Goal: Information Seeking & Learning: Compare options

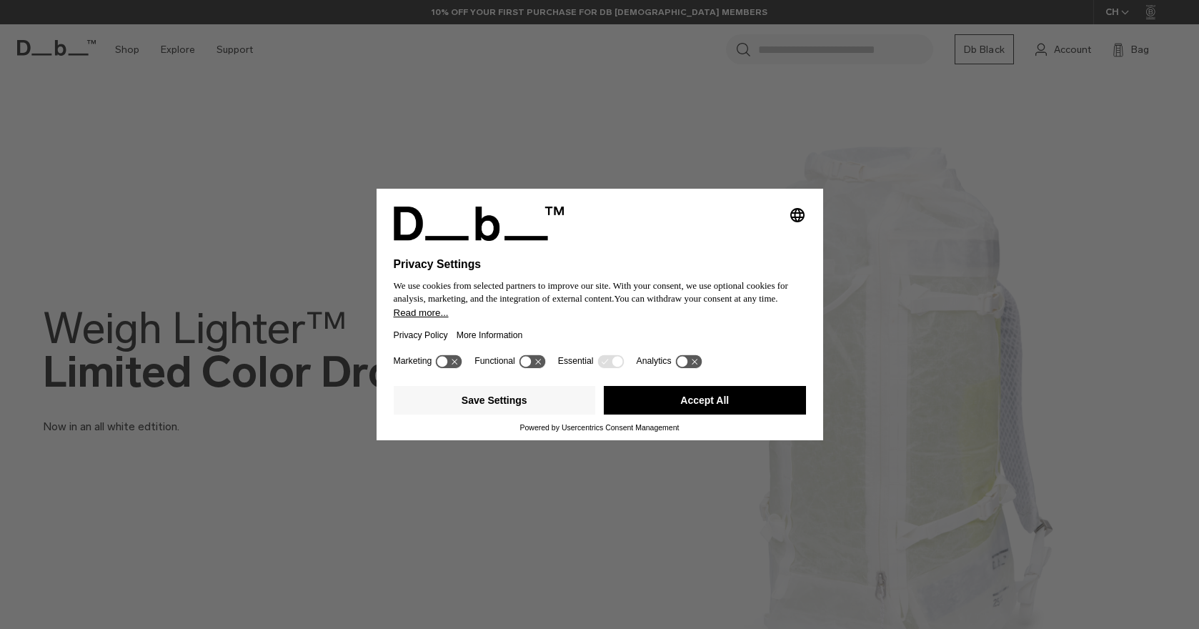
click at [682, 414] on button "Accept All" at bounding box center [705, 400] width 202 height 29
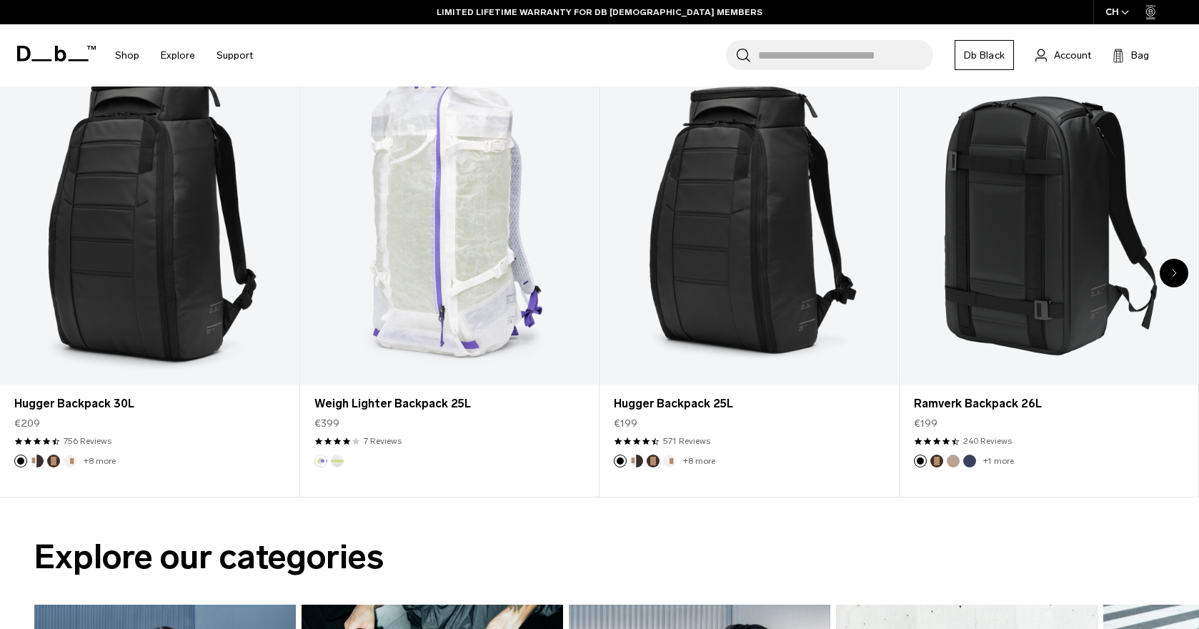
scroll to position [694, 0]
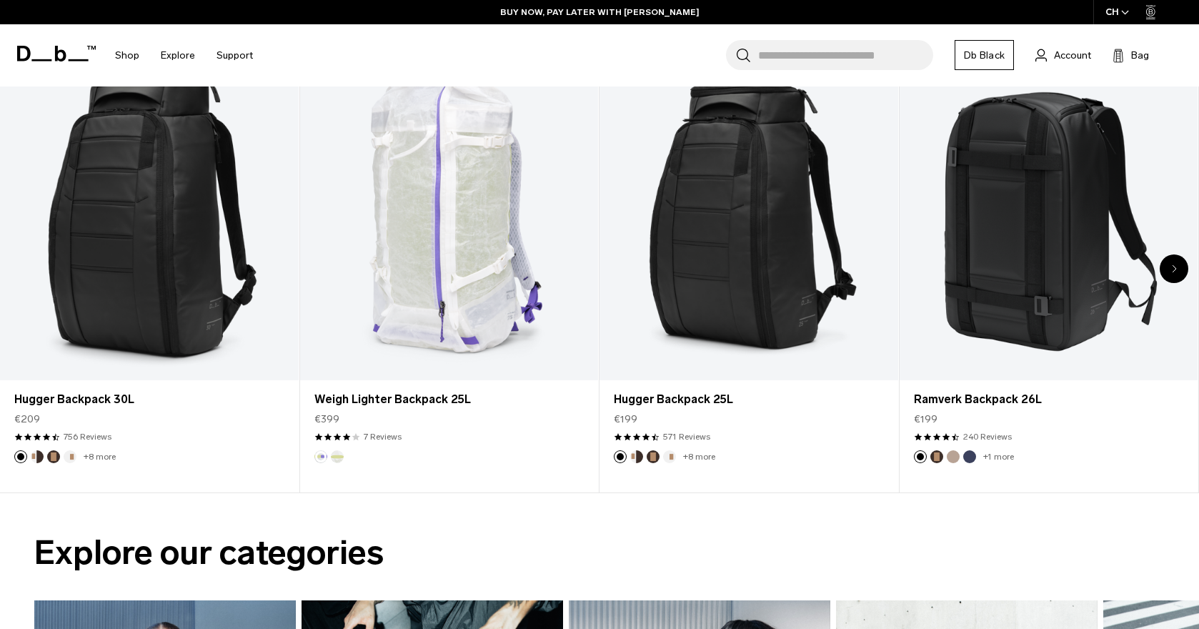
click at [1172, 272] on icon "Next slide" at bounding box center [1174, 268] width 5 height 9
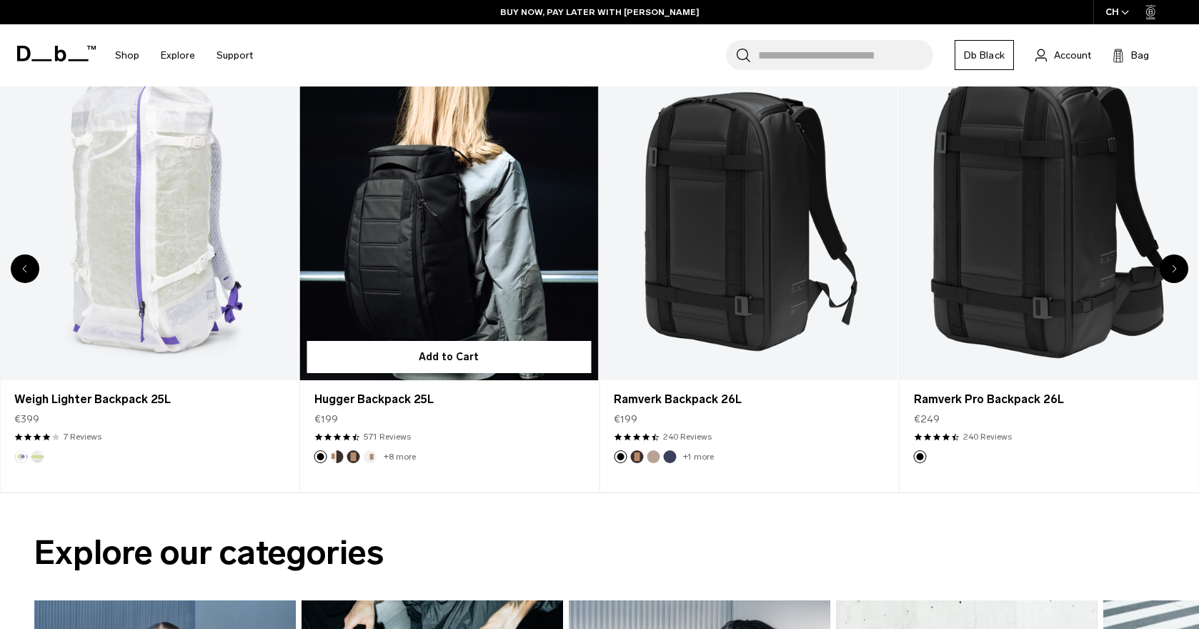
click at [482, 201] on link "Hugger Backpack 25L" at bounding box center [449, 215] width 299 height 332
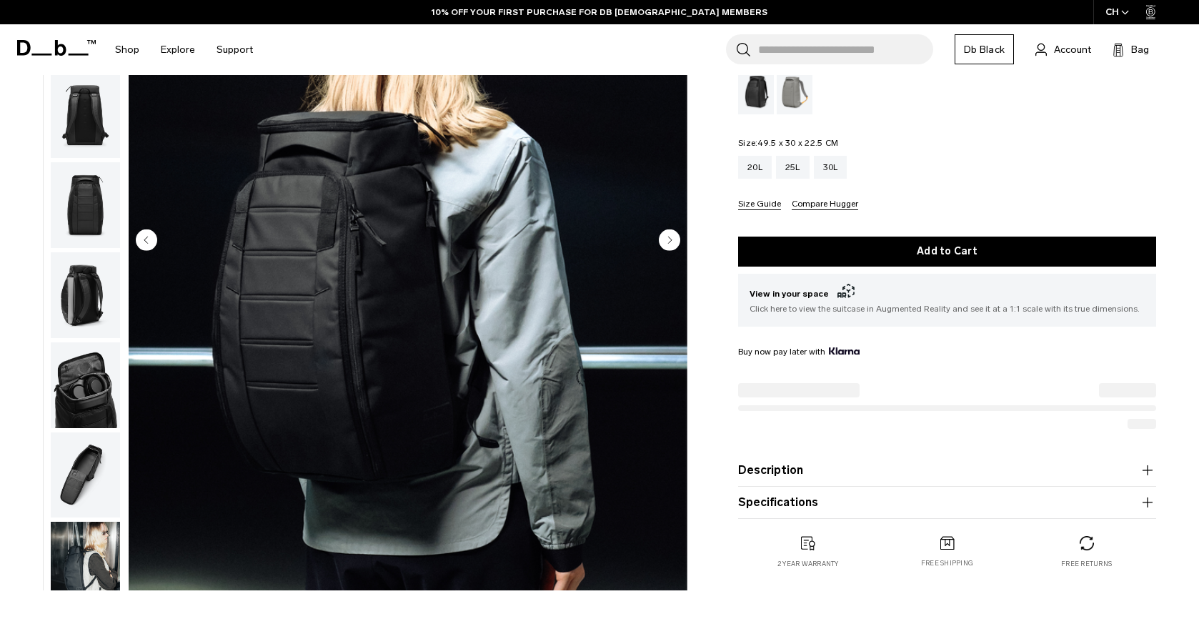
scroll to position [91, 0]
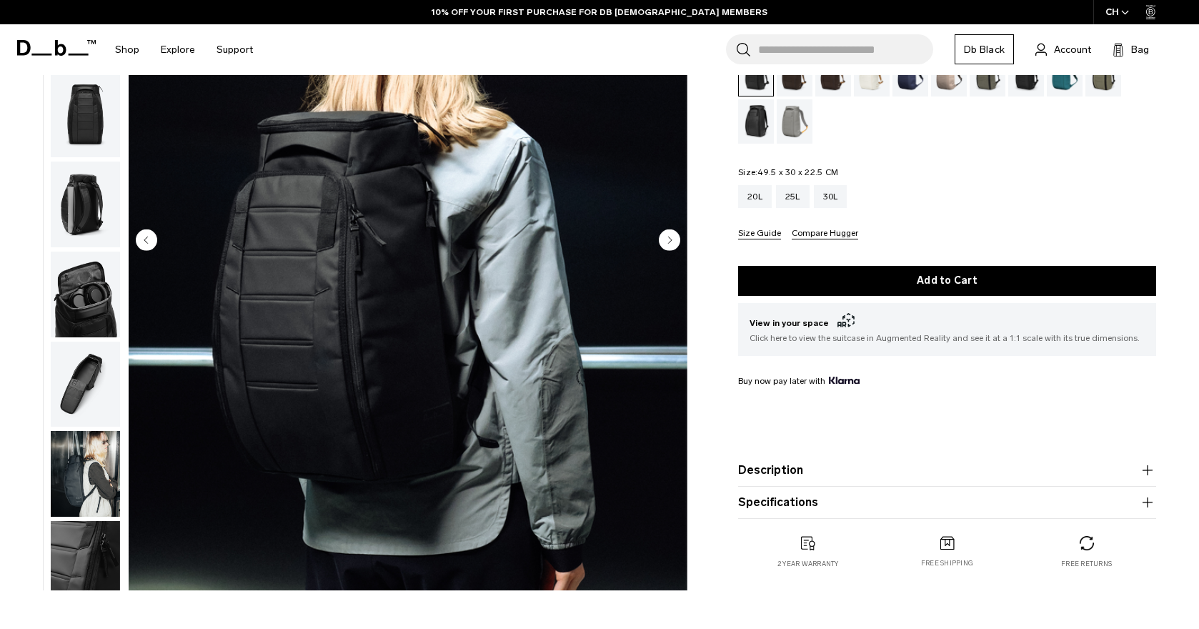
click at [670, 243] on circle "Next slide" at bounding box center [669, 239] width 21 height 21
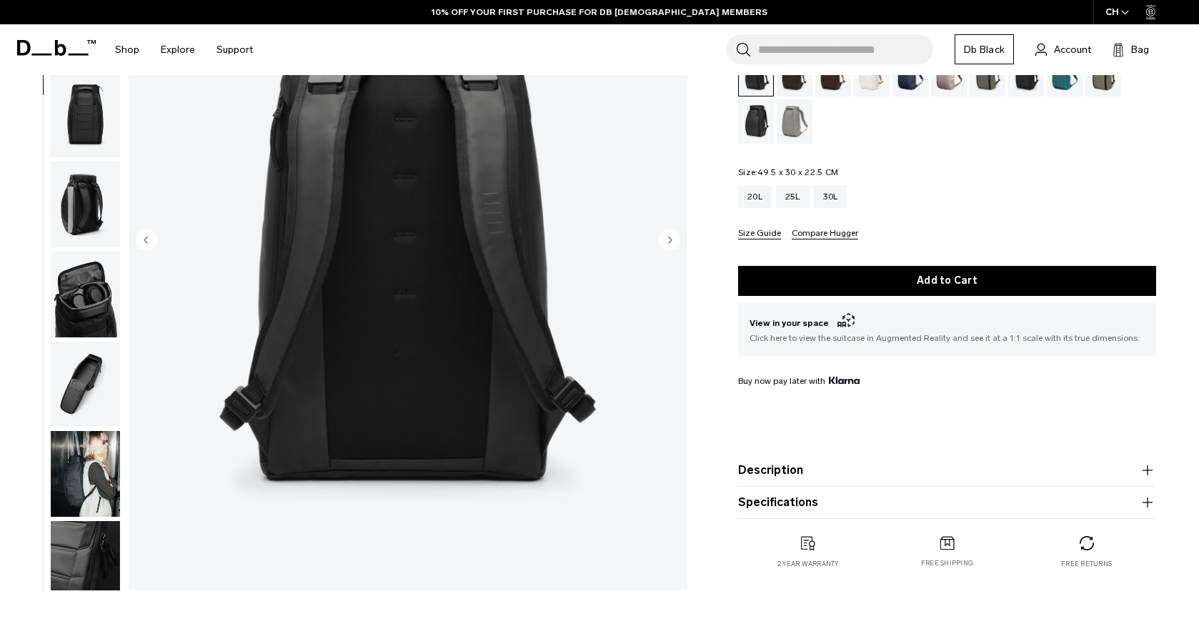
scroll to position [181, 0]
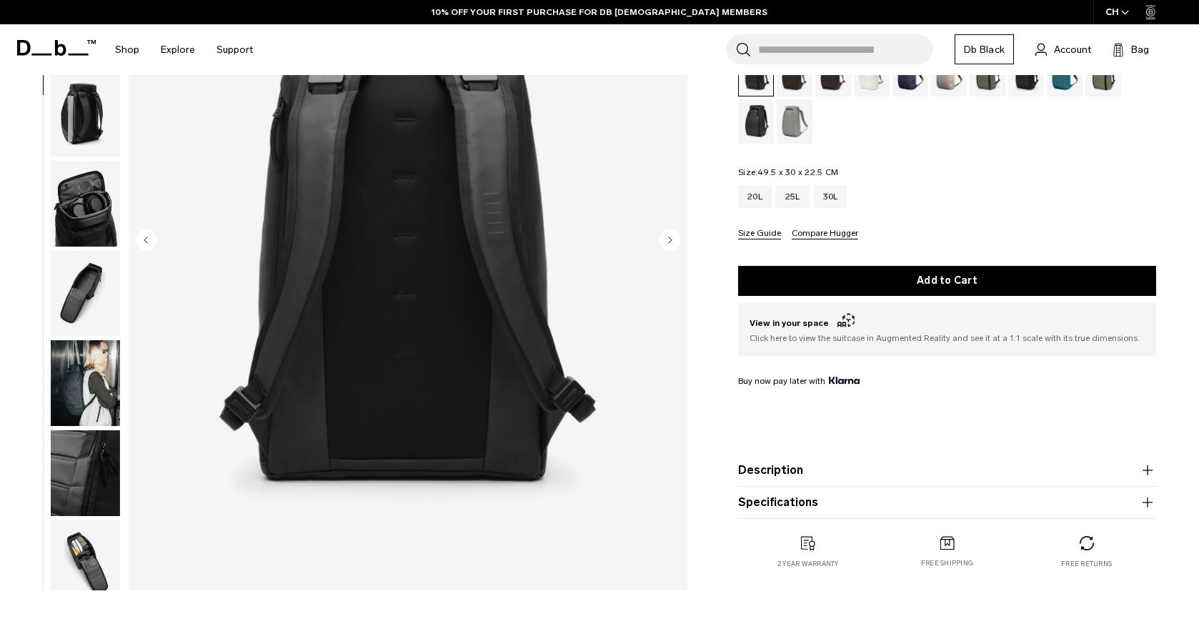
click at [673, 239] on circle "Next slide" at bounding box center [669, 239] width 21 height 21
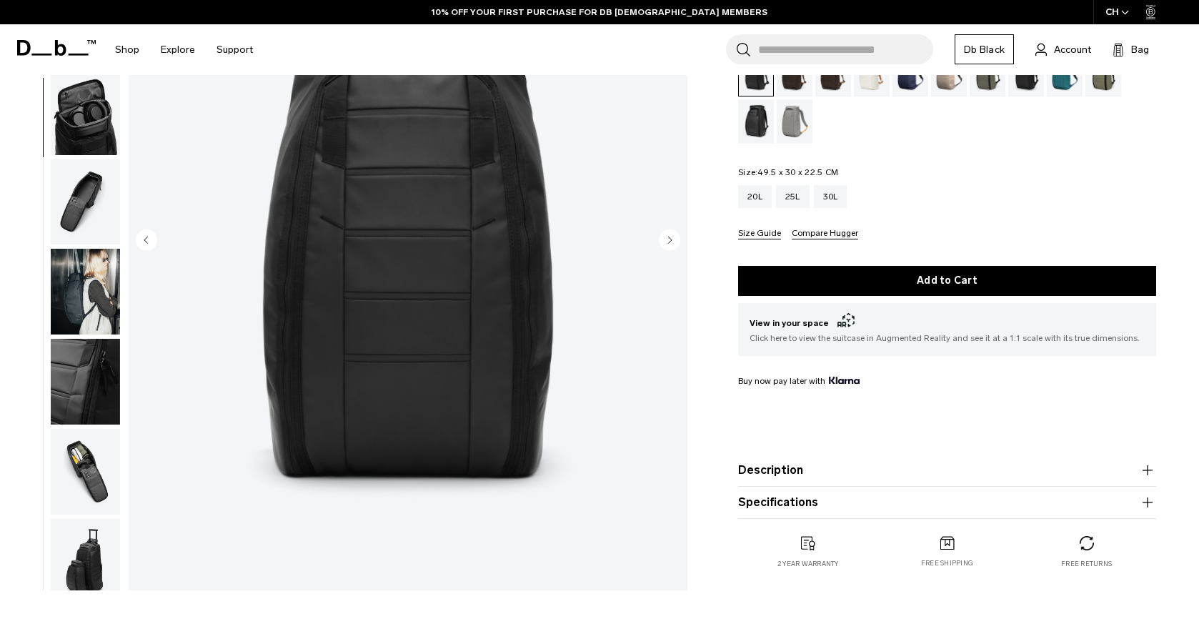
click at [673, 239] on circle "Next slide" at bounding box center [669, 239] width 21 height 21
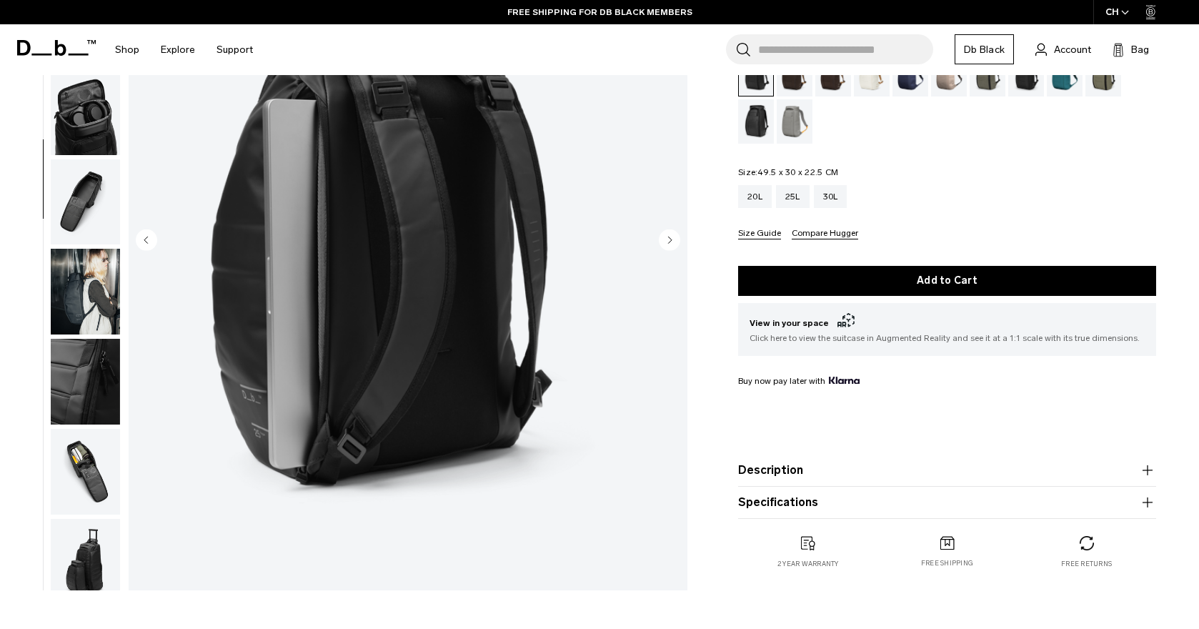
scroll to position [299, 0]
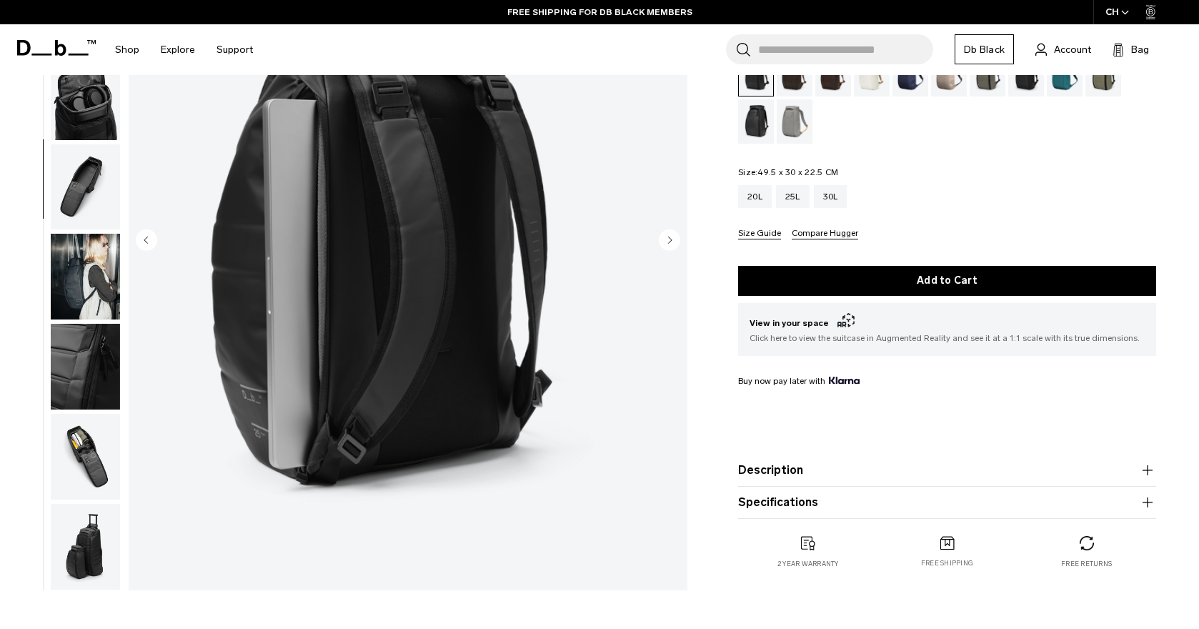
click at [673, 239] on circle "Next slide" at bounding box center [669, 239] width 21 height 21
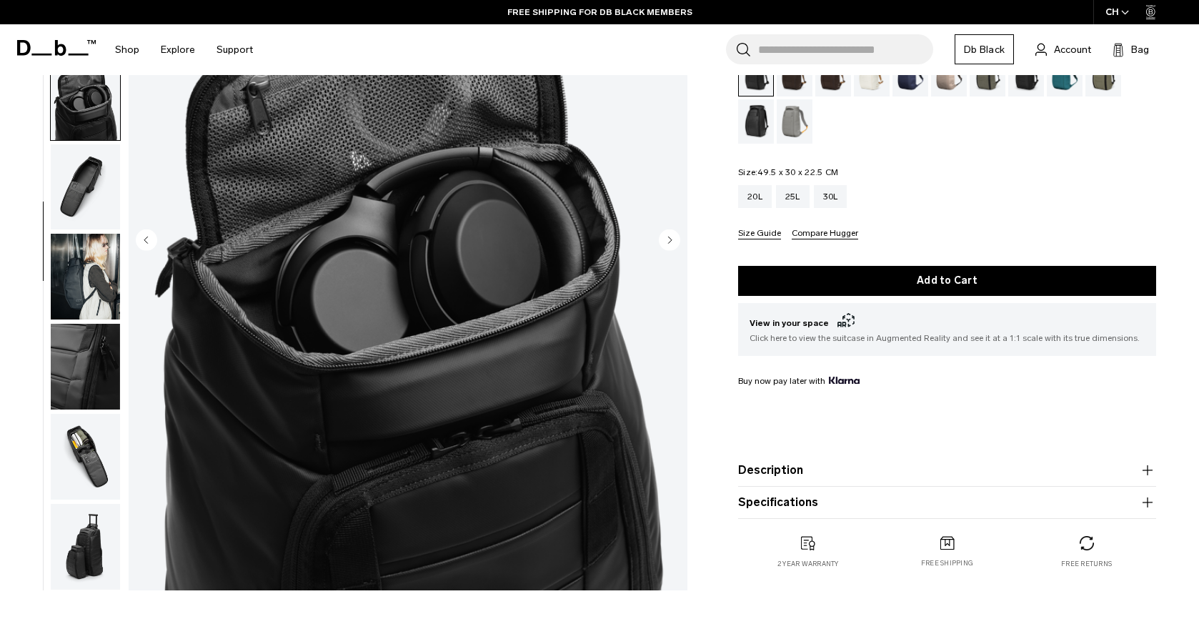
click at [673, 239] on circle "Next slide" at bounding box center [669, 239] width 21 height 21
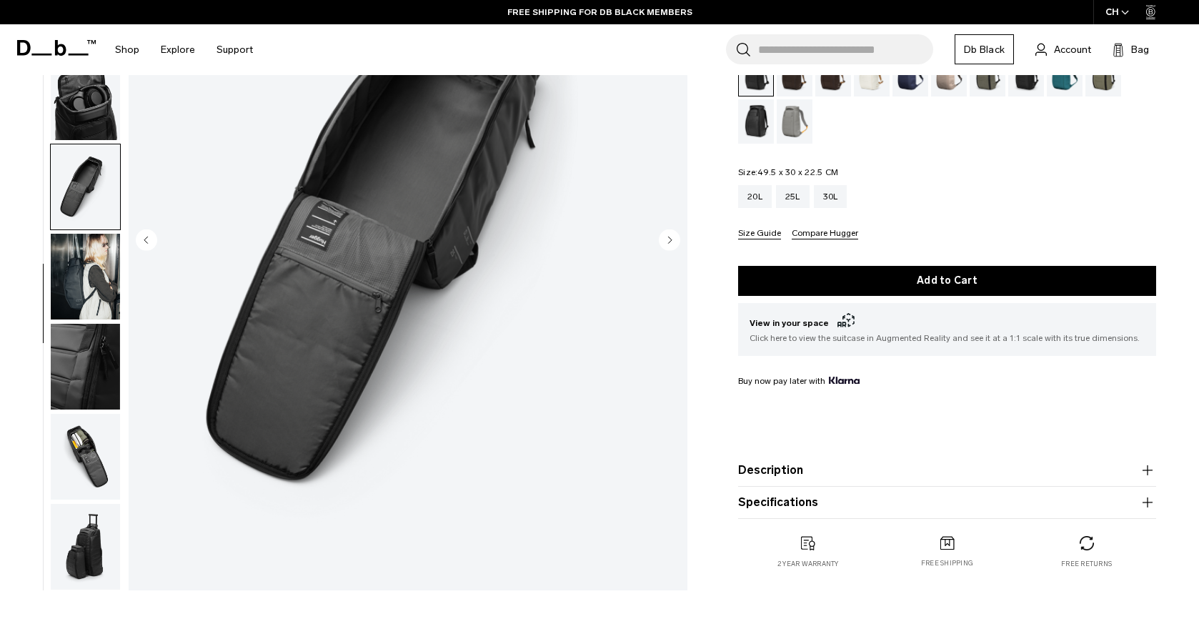
click at [673, 239] on circle "Next slide" at bounding box center [669, 239] width 21 height 21
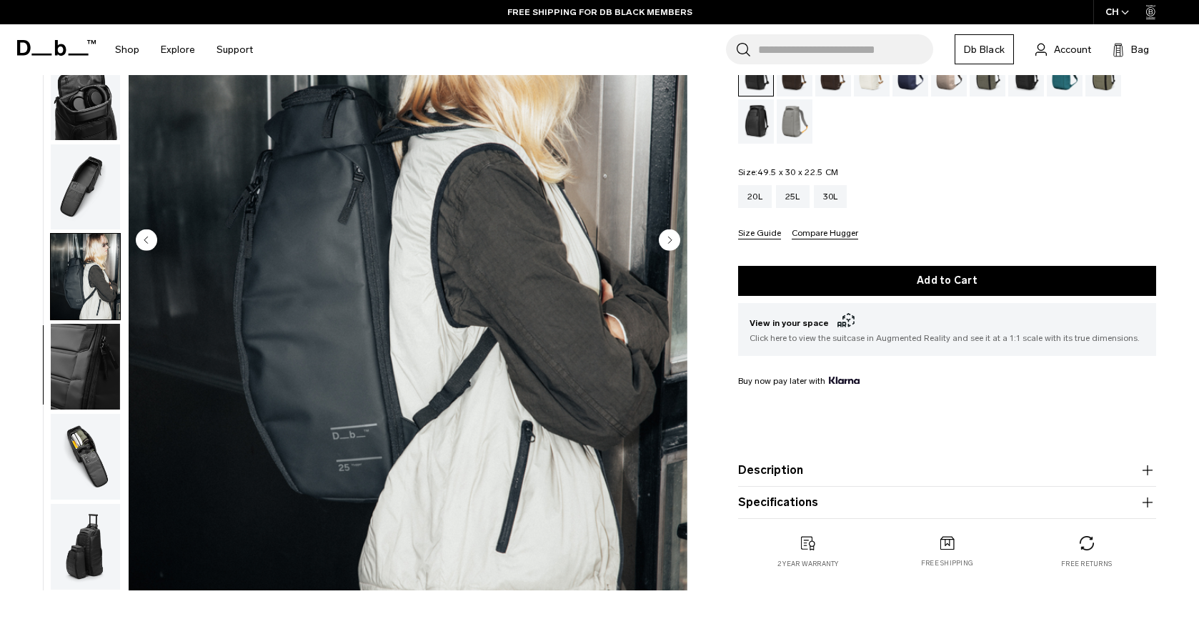
click at [673, 239] on circle "Next slide" at bounding box center [669, 239] width 21 height 21
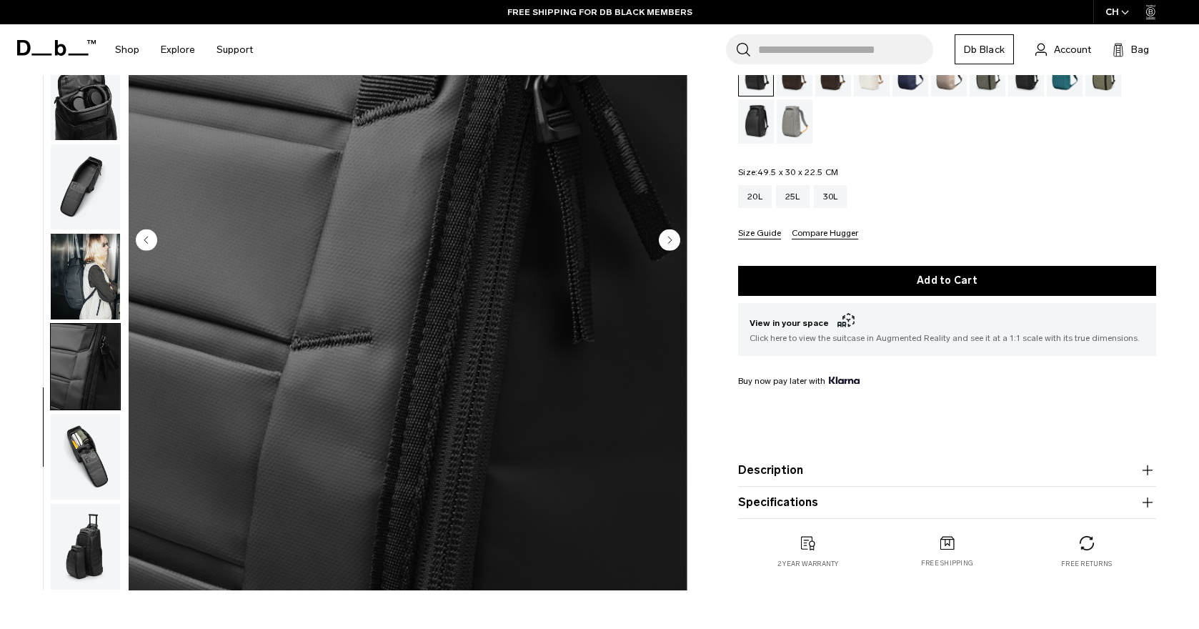
click at [673, 239] on circle "Next slide" at bounding box center [669, 239] width 21 height 21
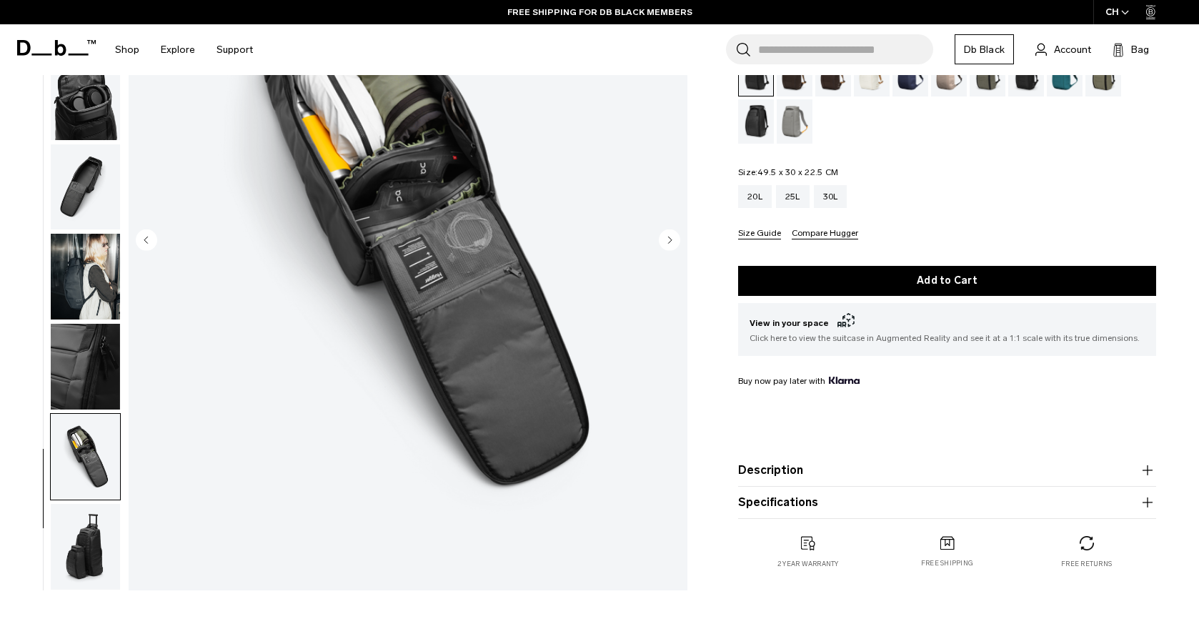
click at [666, 250] on circle "Next slide" at bounding box center [669, 239] width 21 height 21
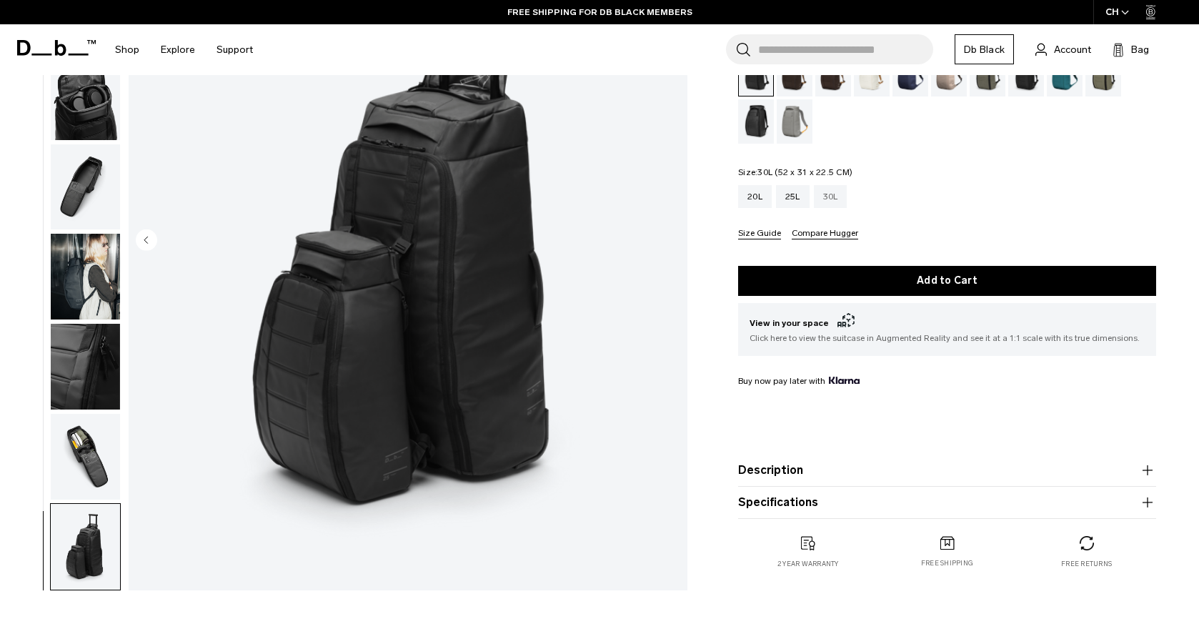
click at [835, 208] on div "30L" at bounding box center [831, 196] width 34 height 23
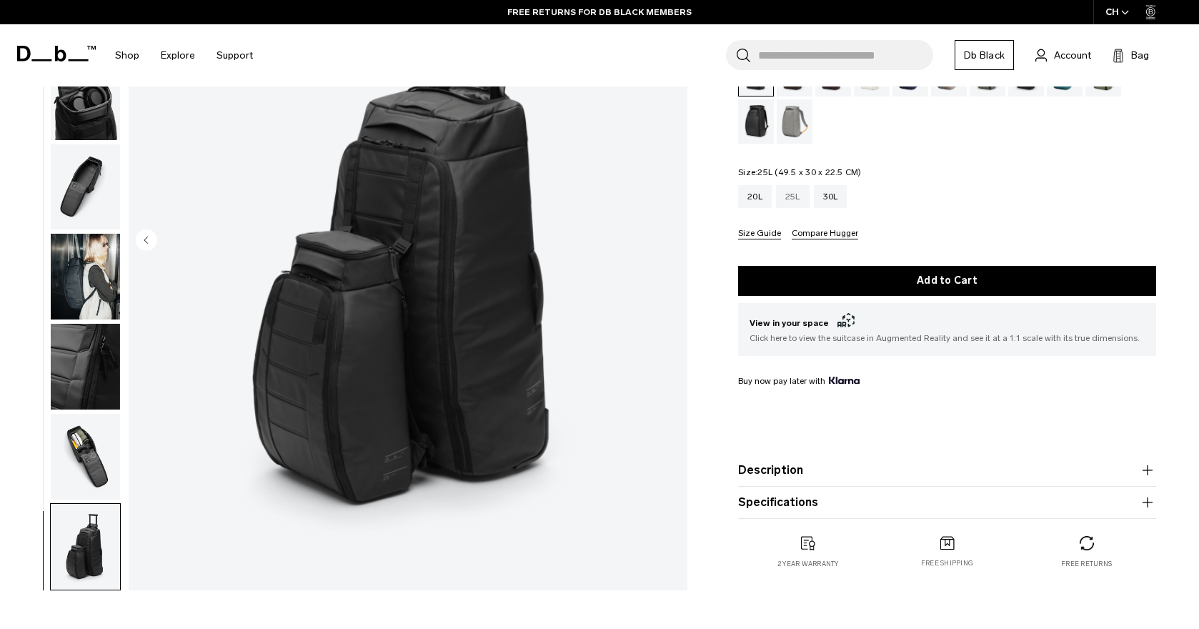
scroll to position [91, 0]
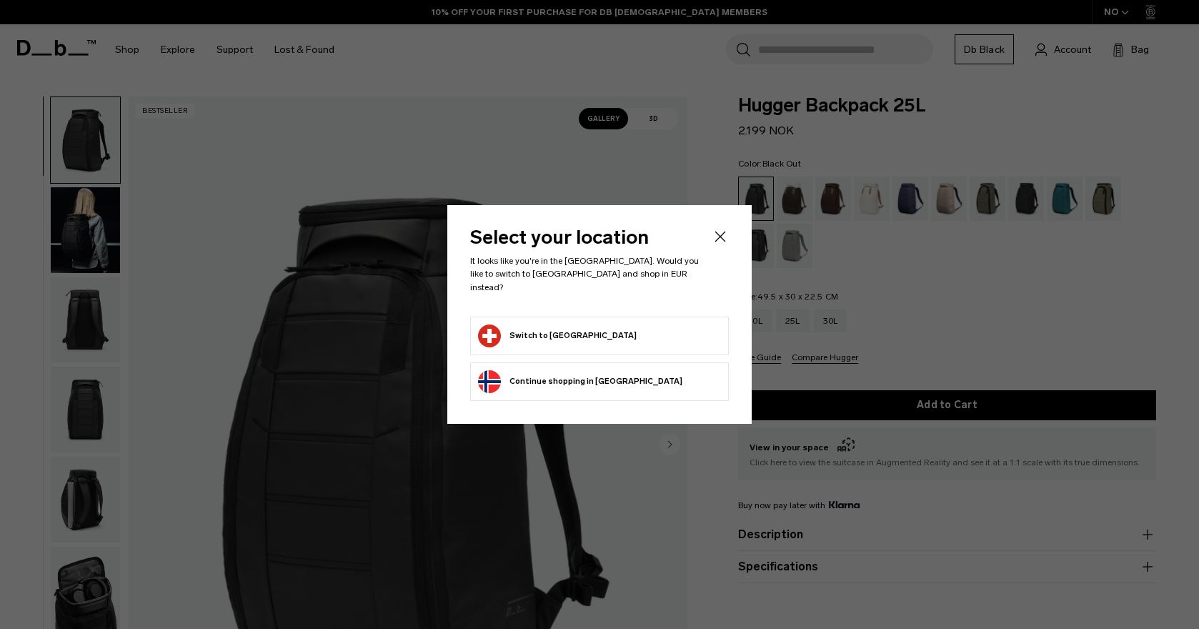
click at [524, 327] on button "Switch to Switzerland" at bounding box center [557, 335] width 159 height 23
click at [724, 241] on icon "Close" at bounding box center [720, 236] width 17 height 17
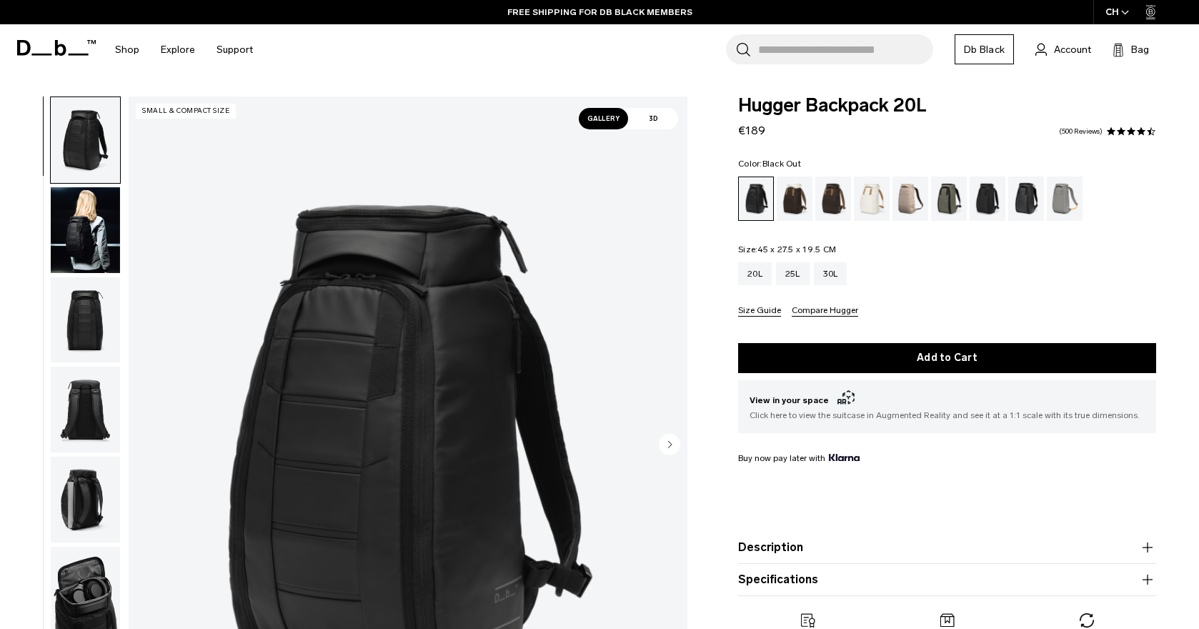
click at [662, 113] on span "3D" at bounding box center [653, 118] width 50 height 21
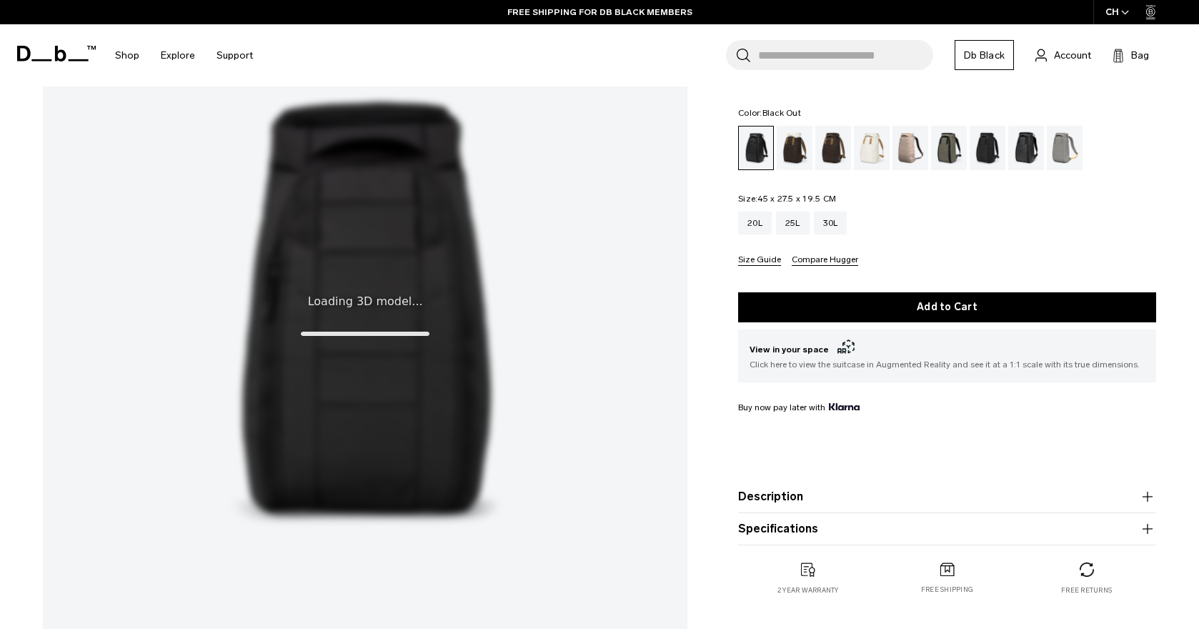
scroll to position [216, 0]
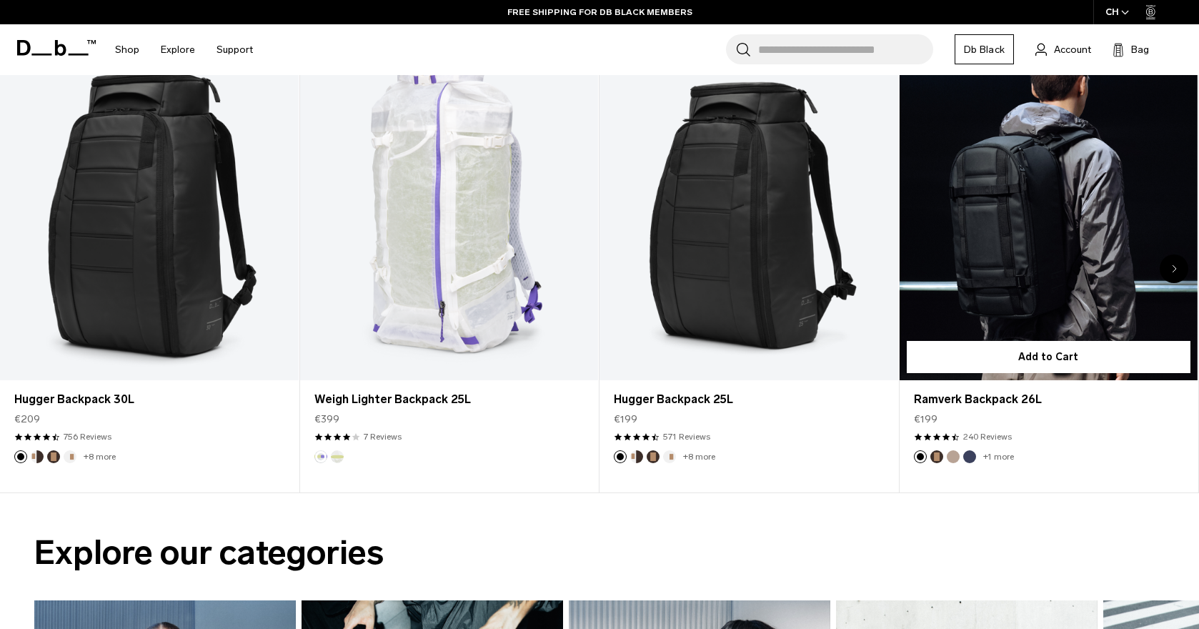
click at [1045, 242] on link "Ramverk Backpack 26L" at bounding box center [1049, 215] width 299 height 332
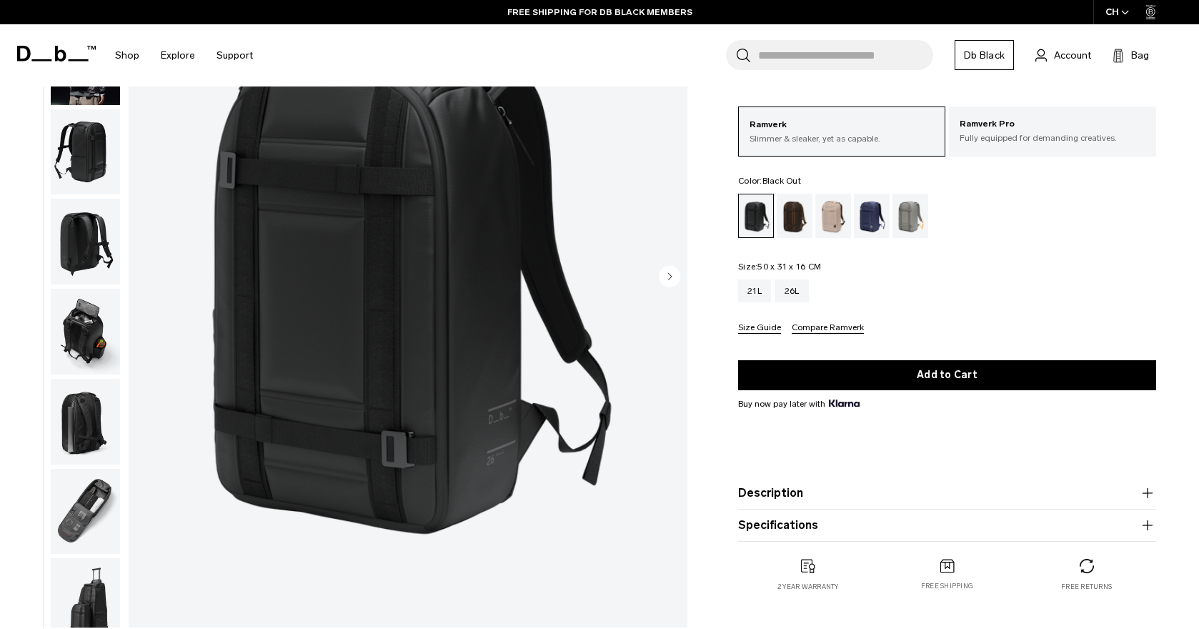
scroll to position [172, 0]
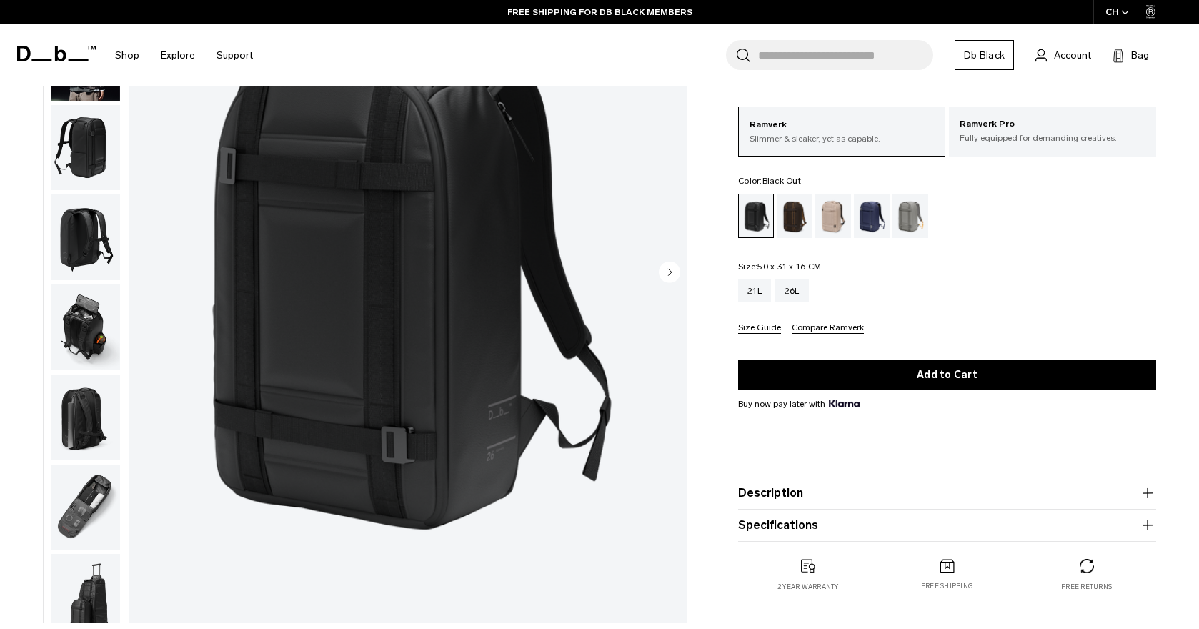
click at [676, 269] on circle "Next slide" at bounding box center [669, 272] width 21 height 21
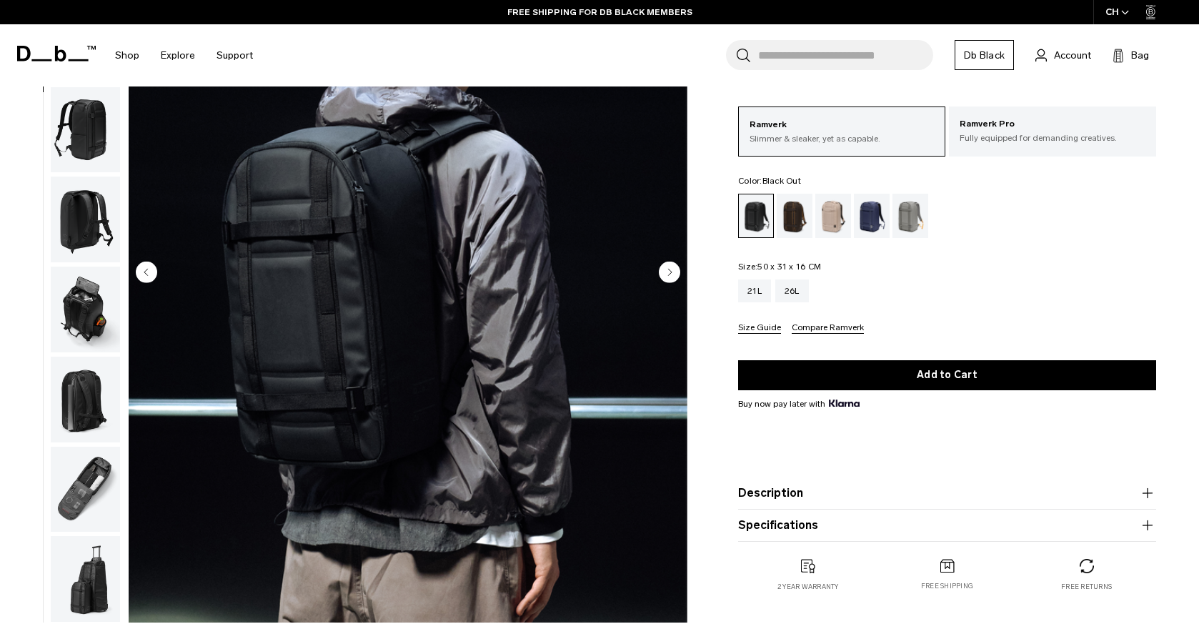
click at [676, 269] on circle "Next slide" at bounding box center [669, 271] width 21 height 21
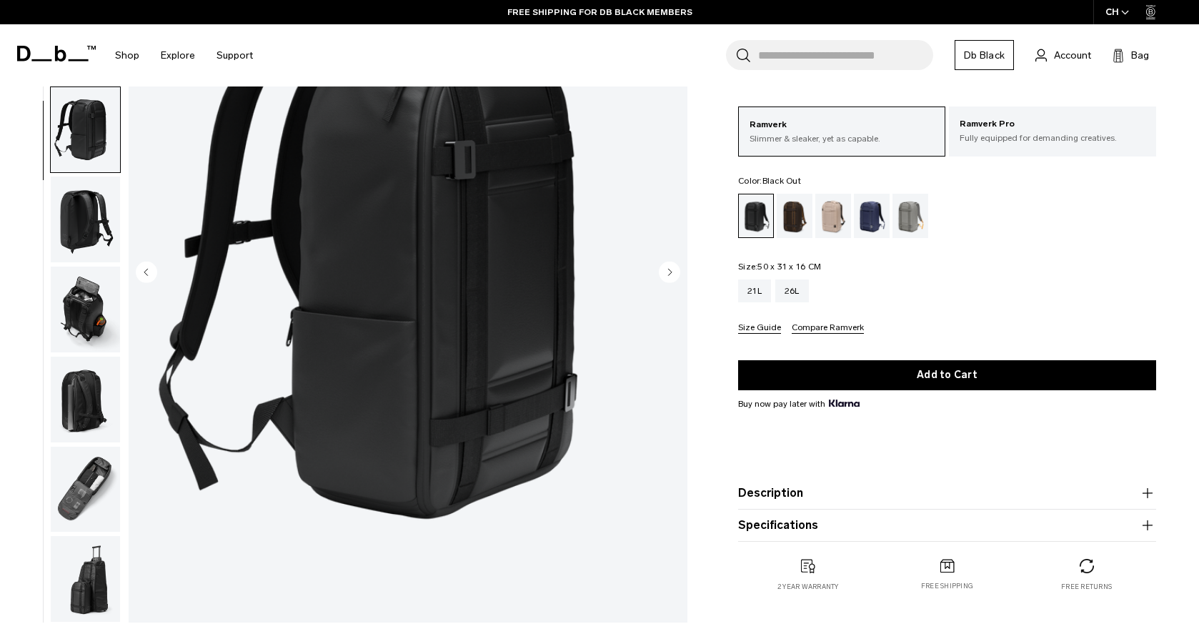
scroll to position [26, 0]
click at [676, 269] on circle "Next slide" at bounding box center [669, 271] width 21 height 21
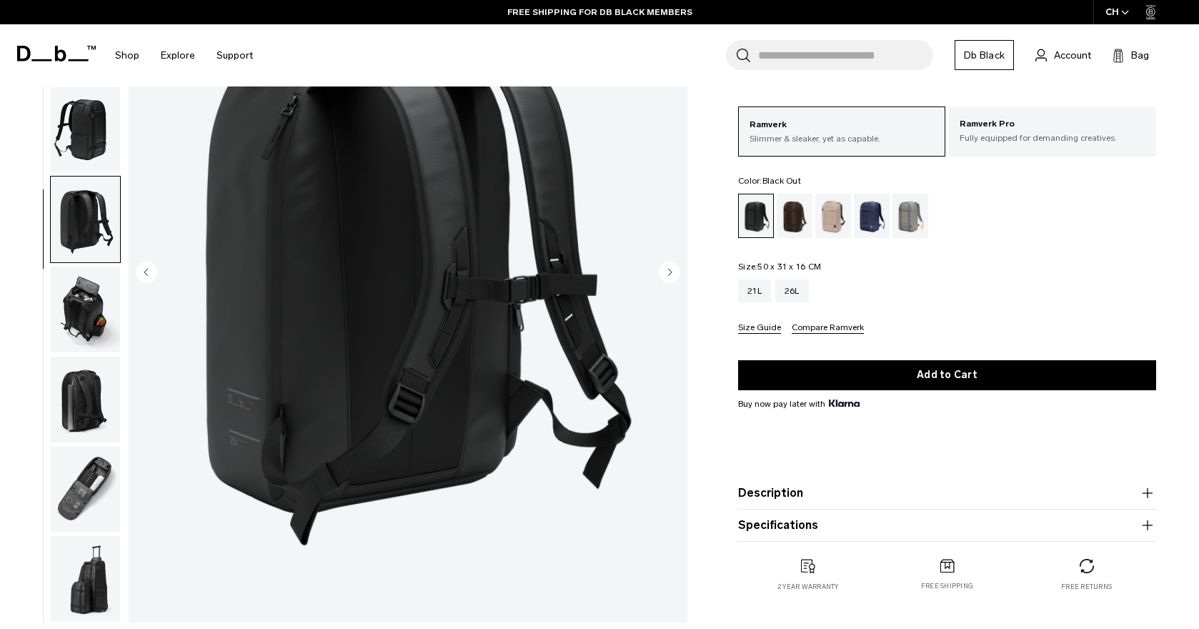
click at [676, 269] on circle "Next slide" at bounding box center [669, 271] width 21 height 21
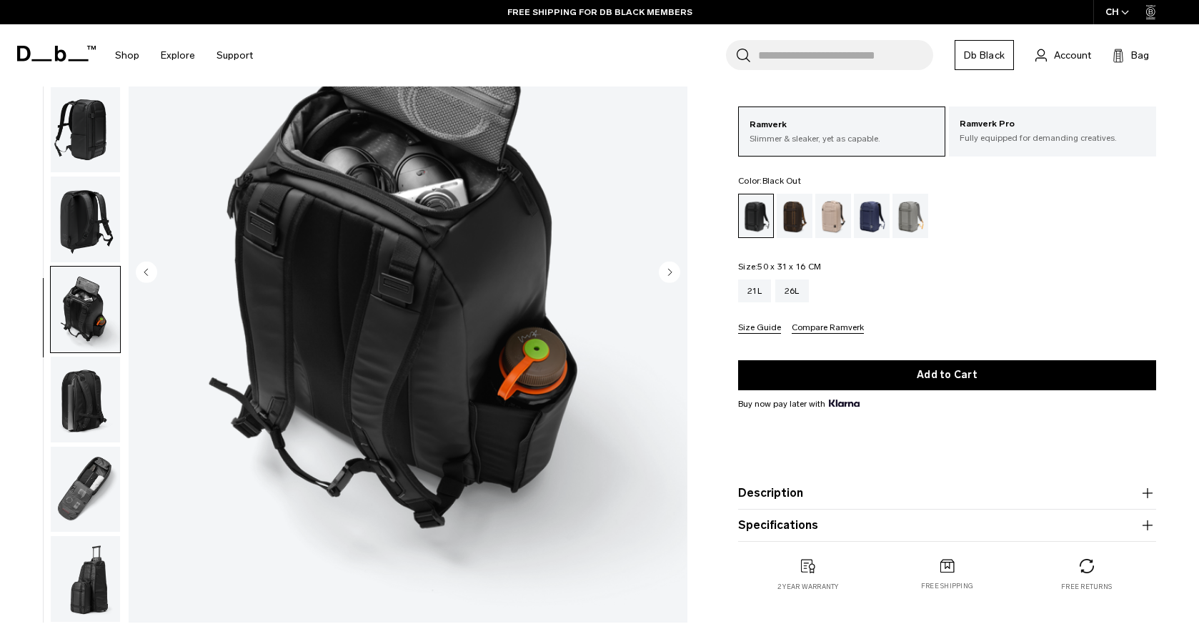
click at [676, 269] on circle "Next slide" at bounding box center [669, 271] width 21 height 21
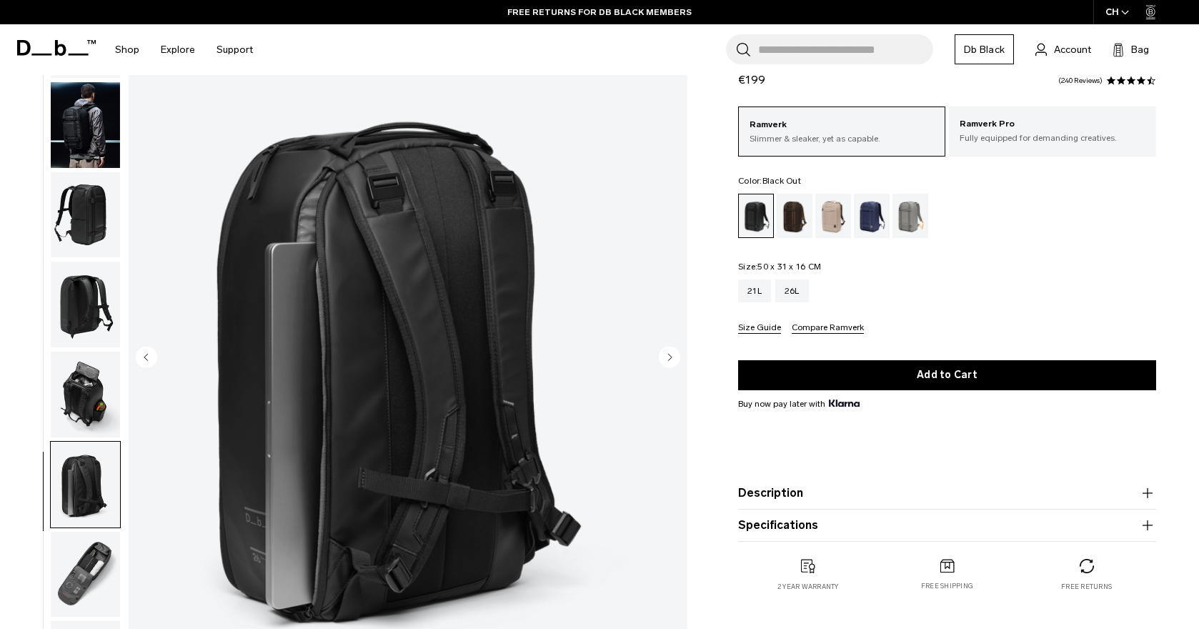
scroll to position [87, 0]
click at [671, 351] on circle "Next slide" at bounding box center [669, 356] width 21 height 21
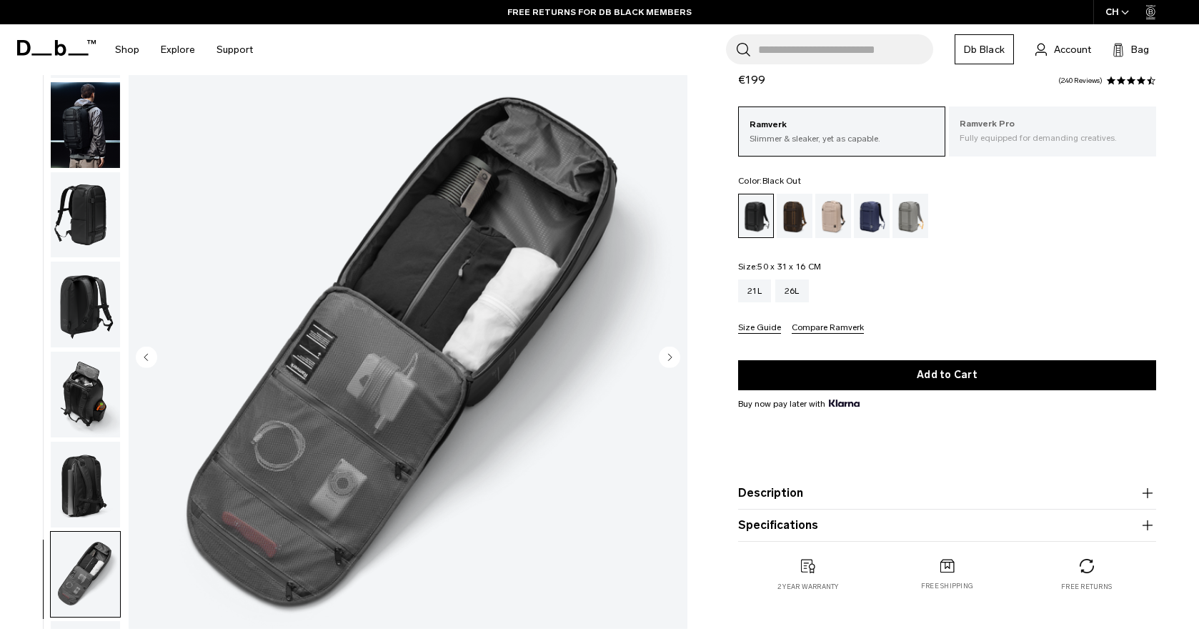
click at [1015, 126] on p "Ramverk Pro" at bounding box center [1053, 124] width 186 height 14
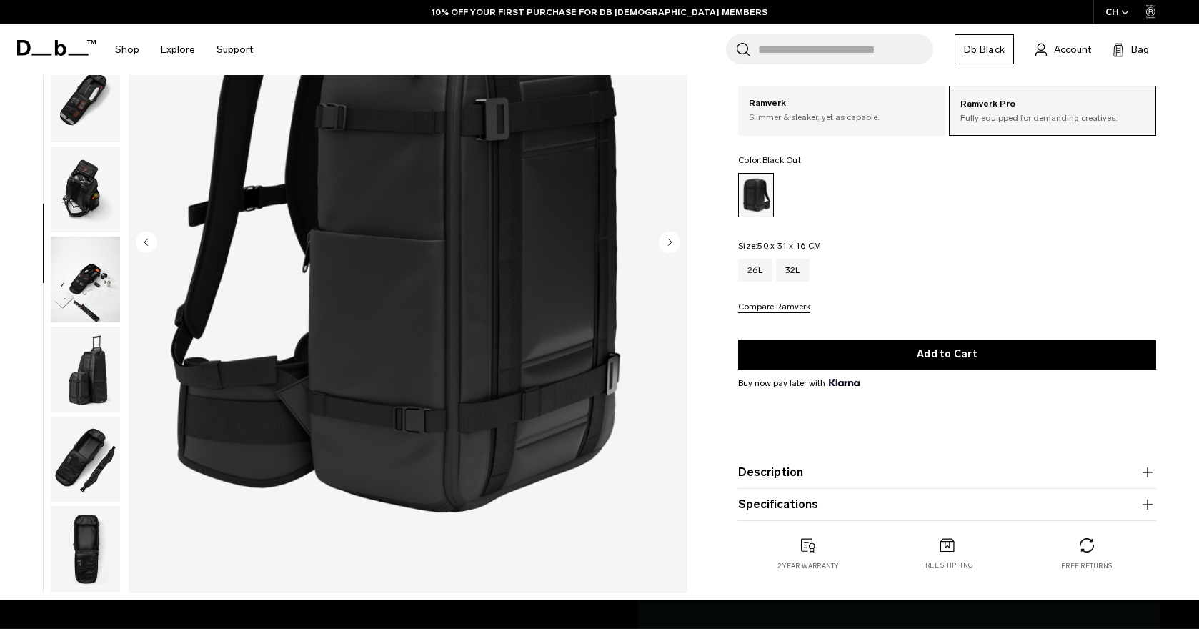
scroll to position [481, 0]
click at [86, 454] on img "button" at bounding box center [85, 460] width 69 height 86
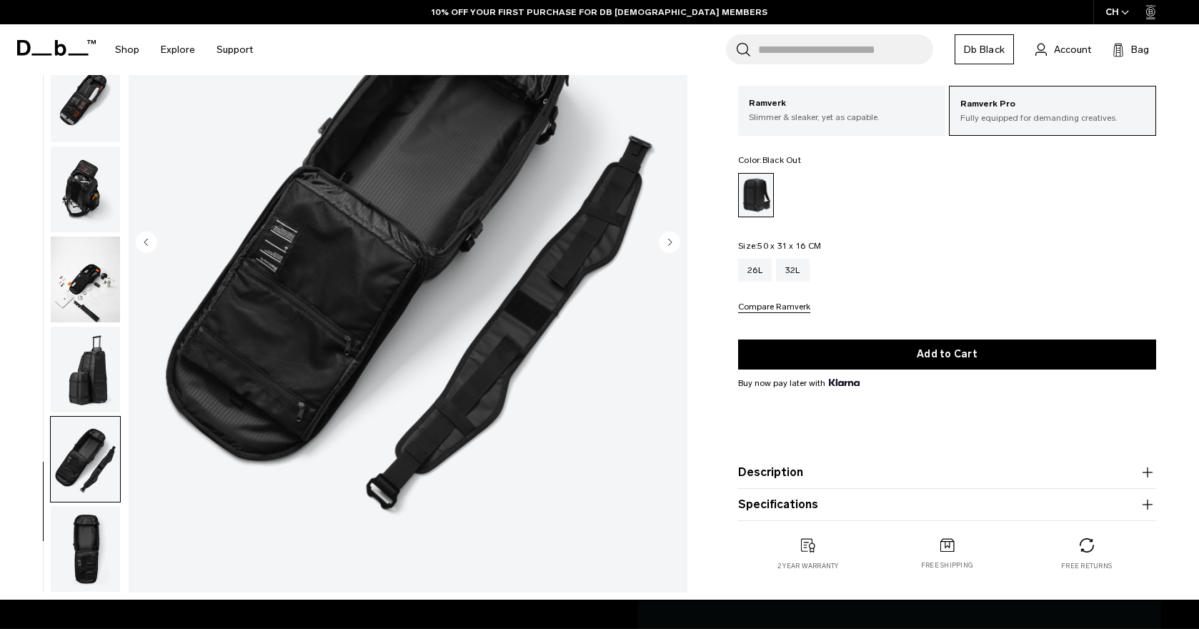
scroll to position [0, 0]
click at [88, 364] on img "button" at bounding box center [85, 370] width 69 height 86
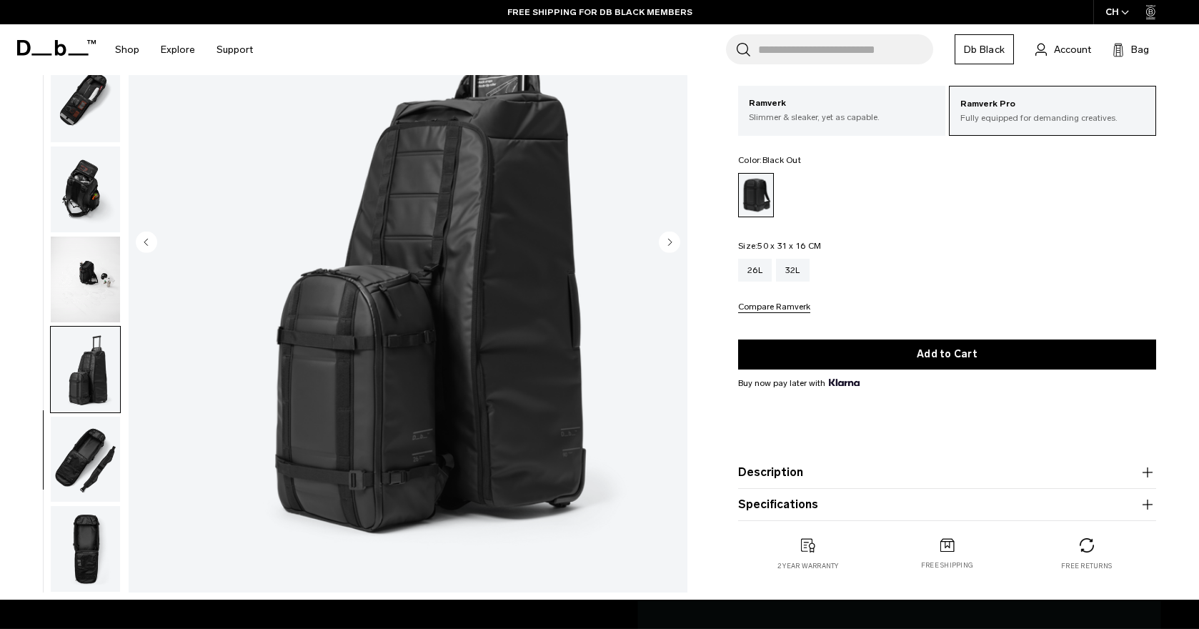
click at [92, 170] on img "button" at bounding box center [85, 189] width 69 height 86
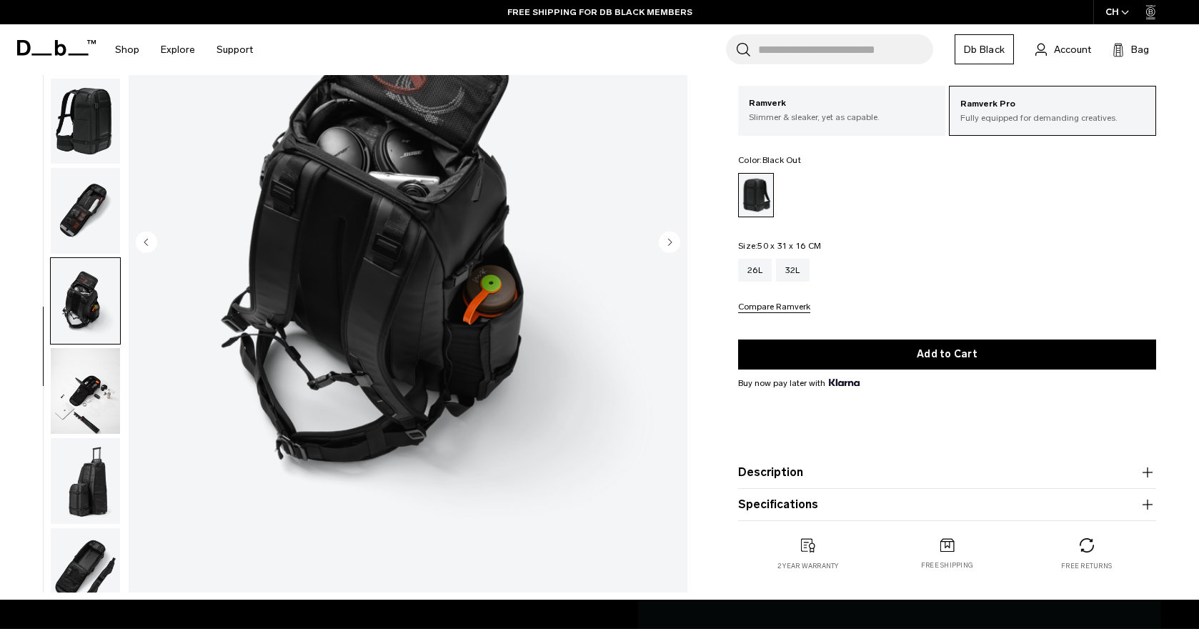
click at [86, 226] on img "button" at bounding box center [85, 211] width 69 height 86
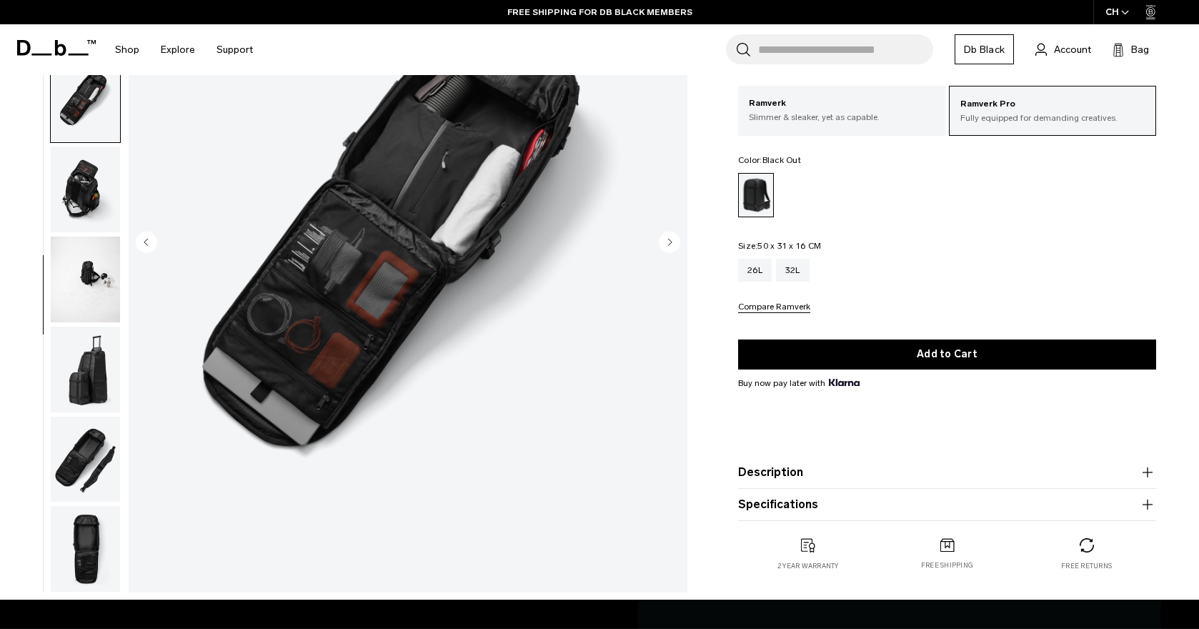
scroll to position [275, 0]
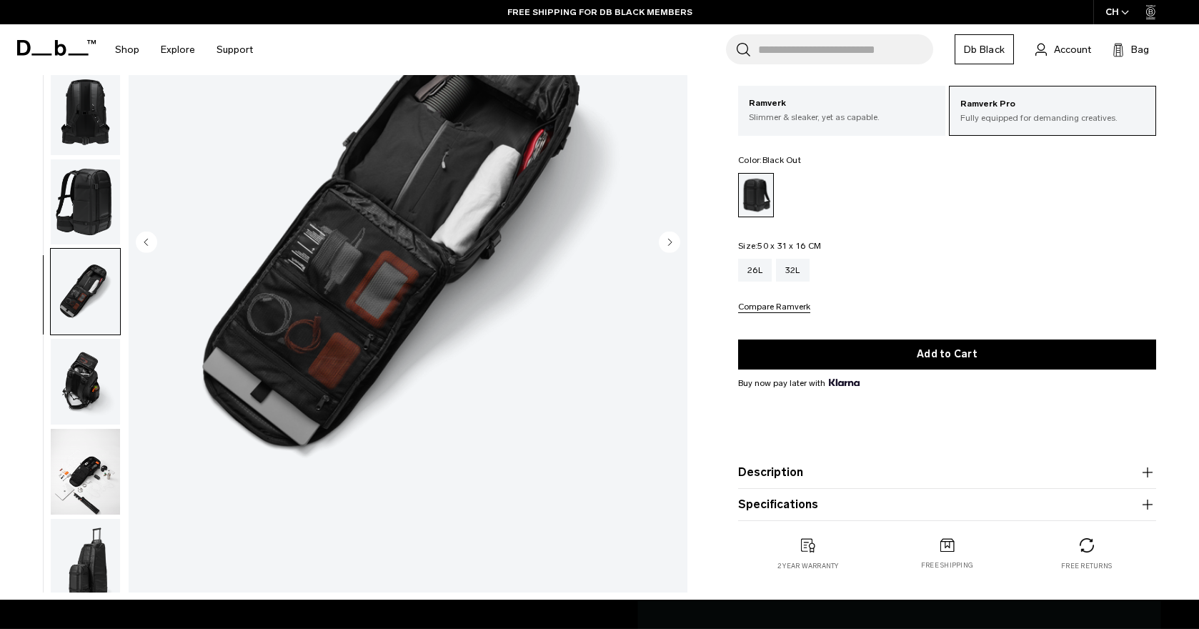
click at [78, 297] on img "button" at bounding box center [85, 292] width 69 height 86
click at [82, 209] on img "button" at bounding box center [85, 202] width 69 height 86
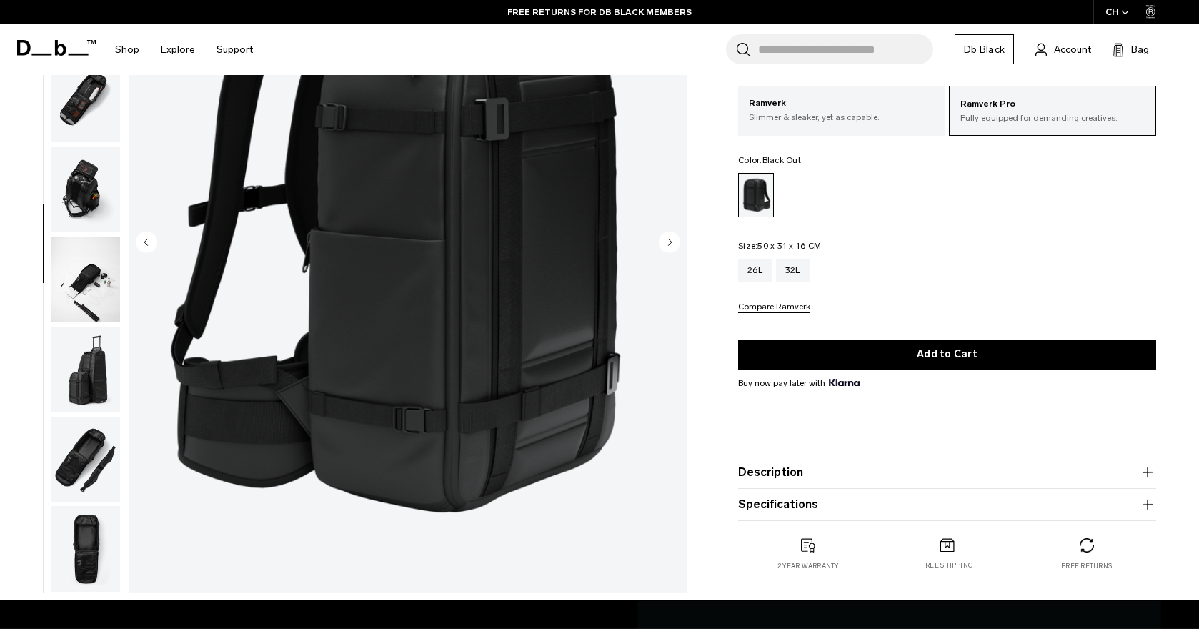
scroll to position [39, 0]
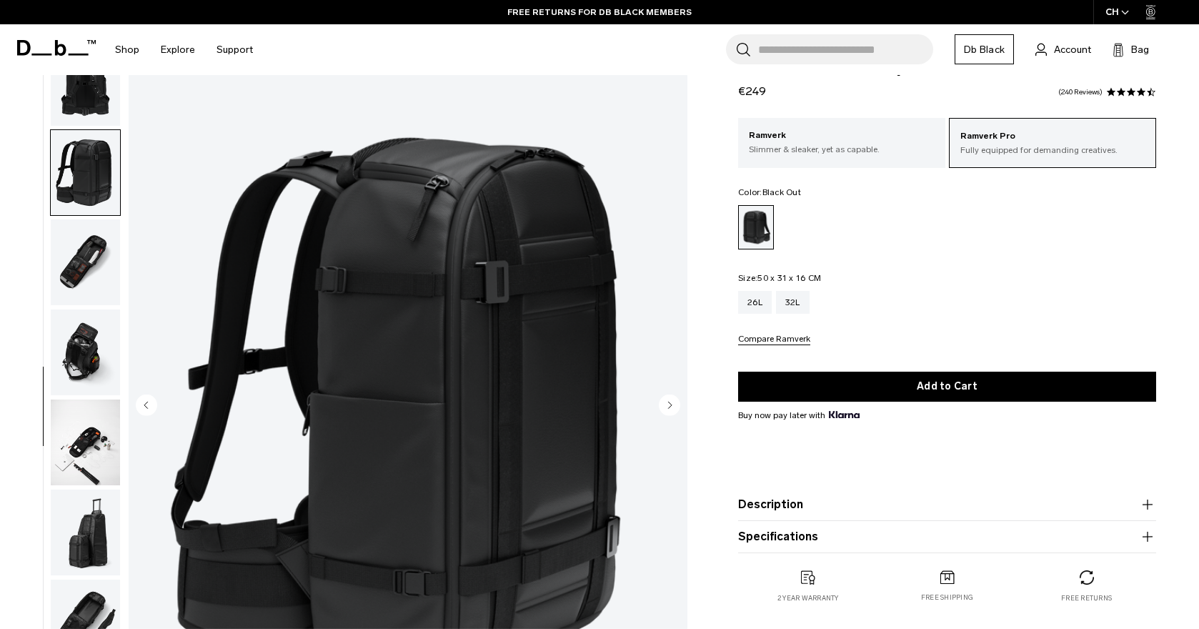
click at [148, 399] on circle "Previous slide" at bounding box center [146, 404] width 21 height 21
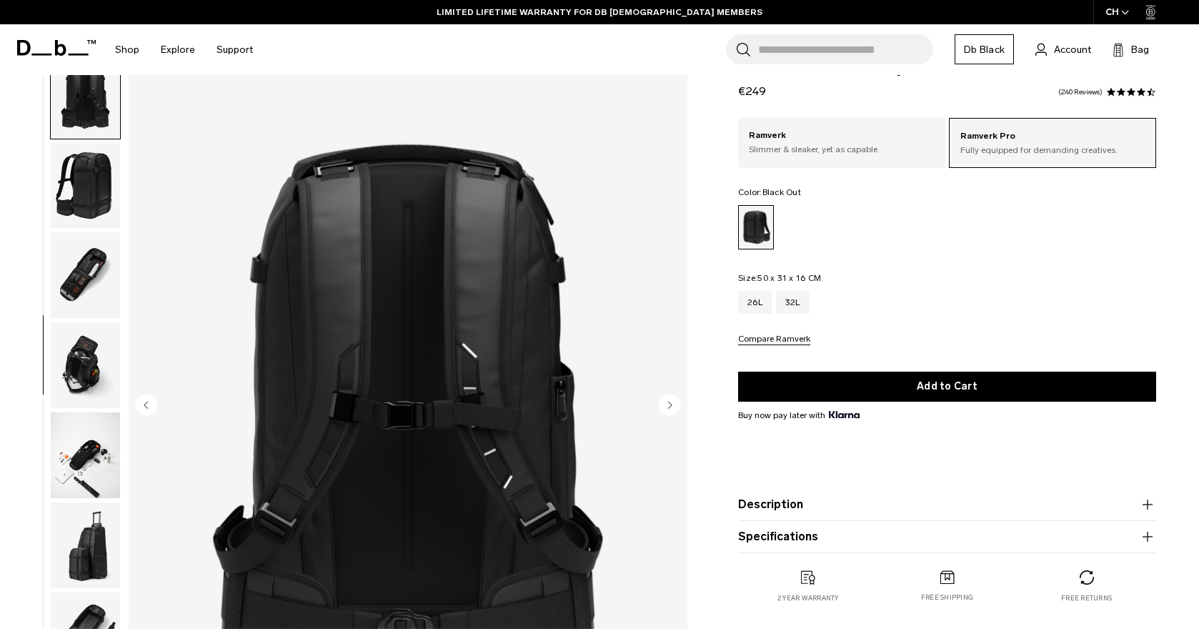
click at [148, 402] on circle "Previous slide" at bounding box center [146, 404] width 21 height 21
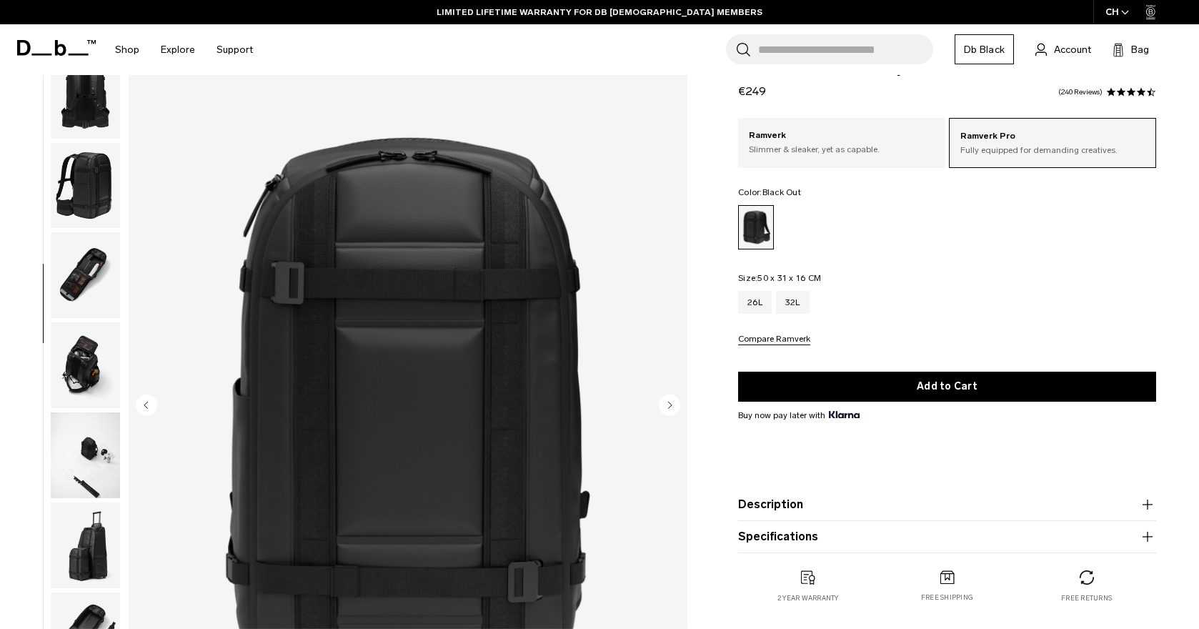
scroll to position [364, 0]
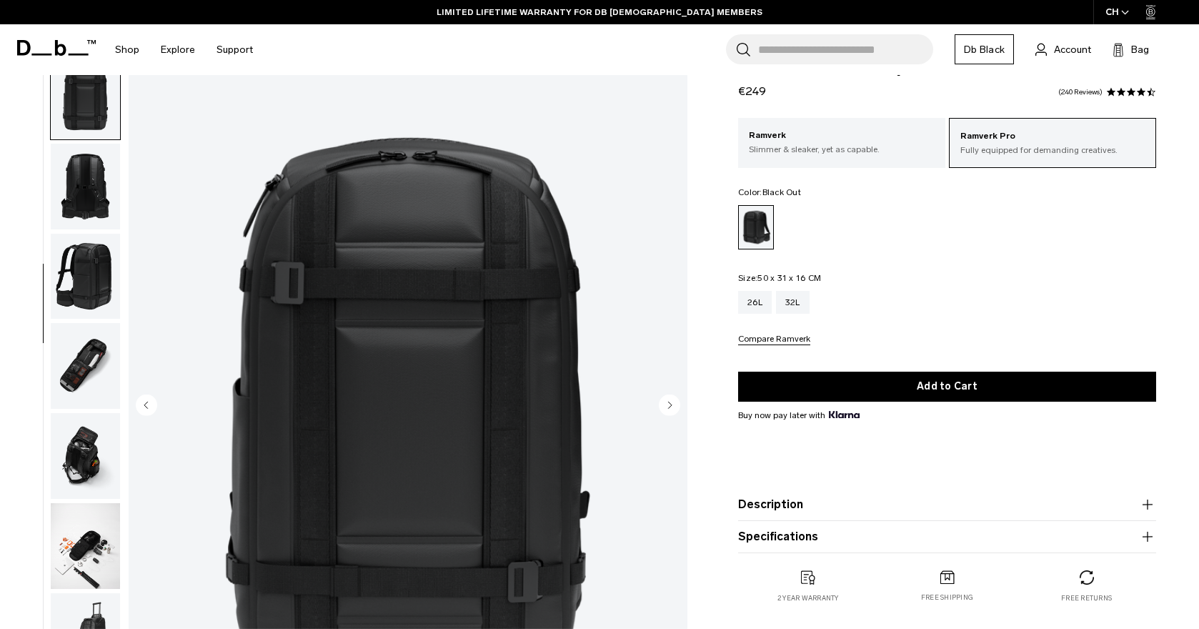
click at [148, 402] on circle "Previous slide" at bounding box center [146, 404] width 21 height 21
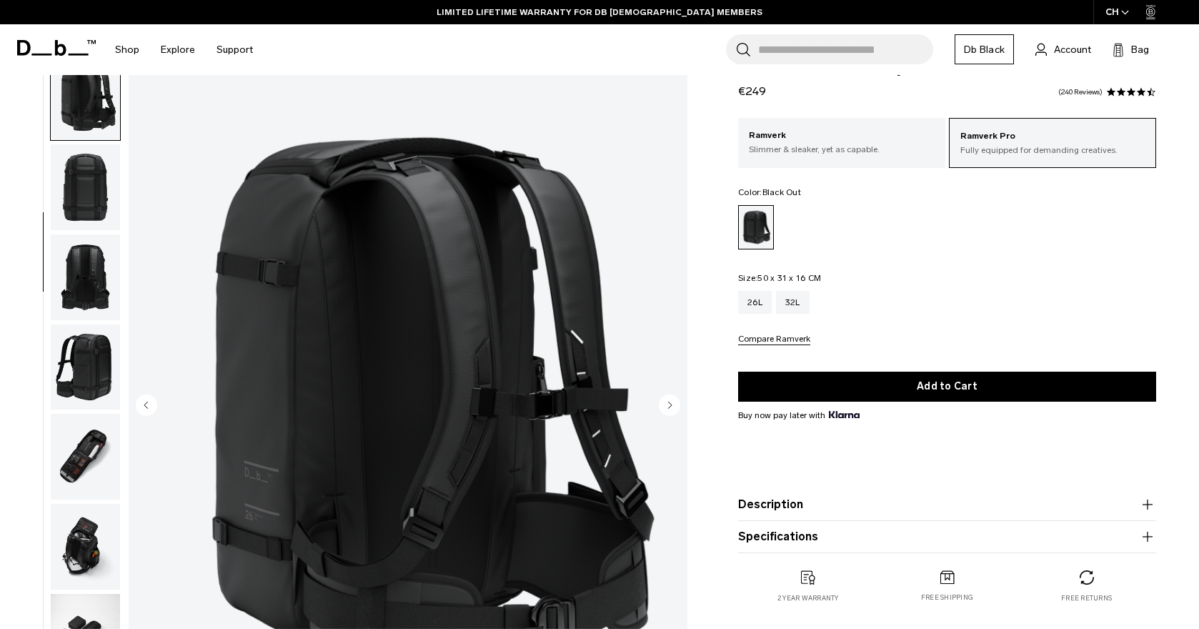
click at [148, 402] on circle "Previous slide" at bounding box center [146, 404] width 21 height 21
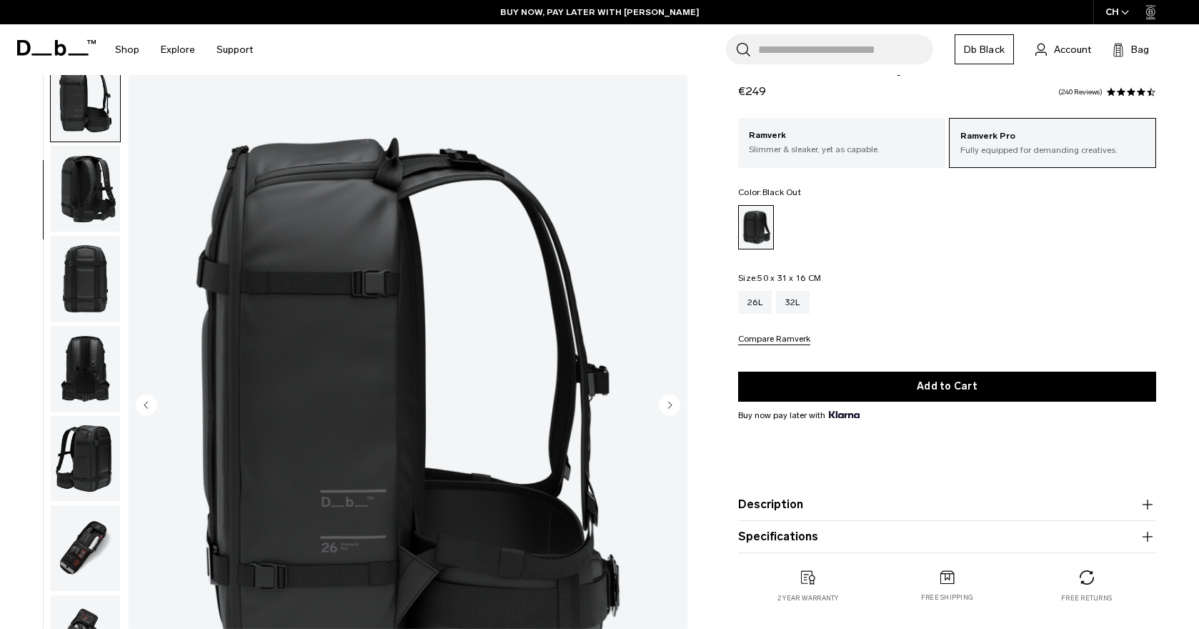
click at [148, 402] on circle "Previous slide" at bounding box center [146, 404] width 21 height 21
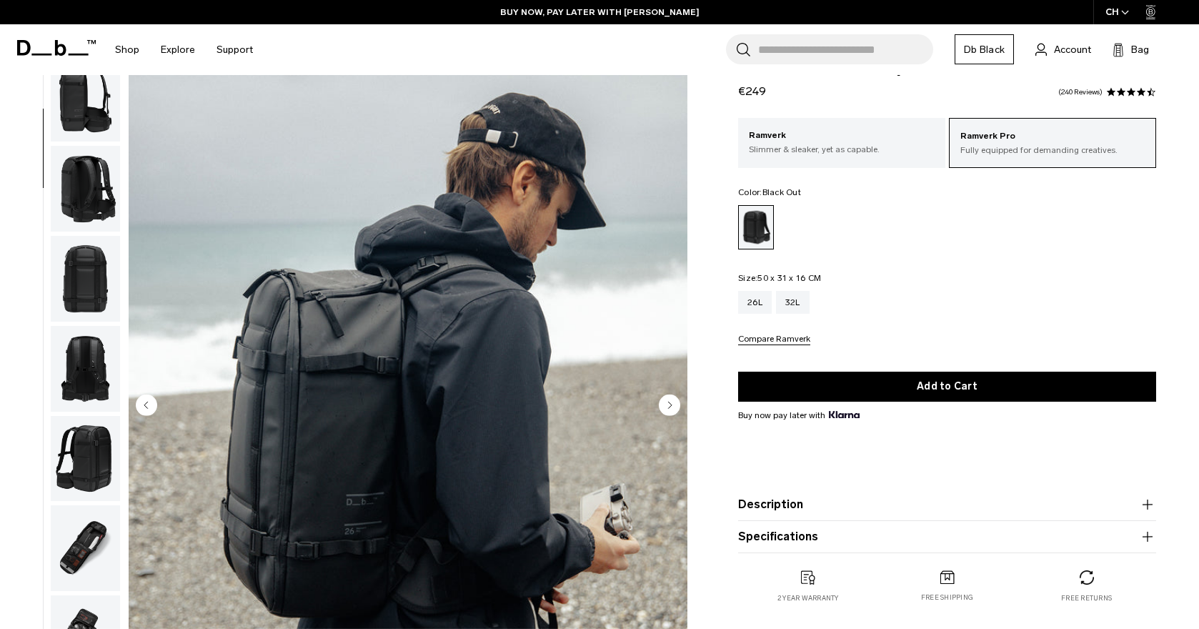
scroll to position [91, 0]
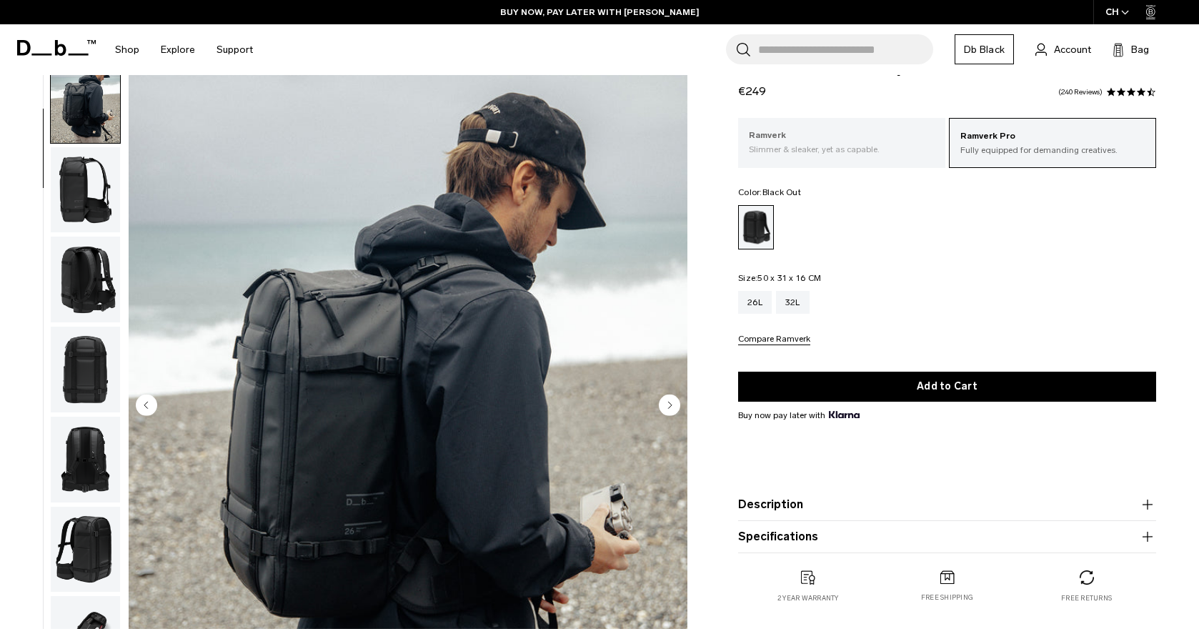
click at [819, 156] on div "Ramverk Slimmer & sleaker, yet as capable." at bounding box center [841, 142] width 207 height 49
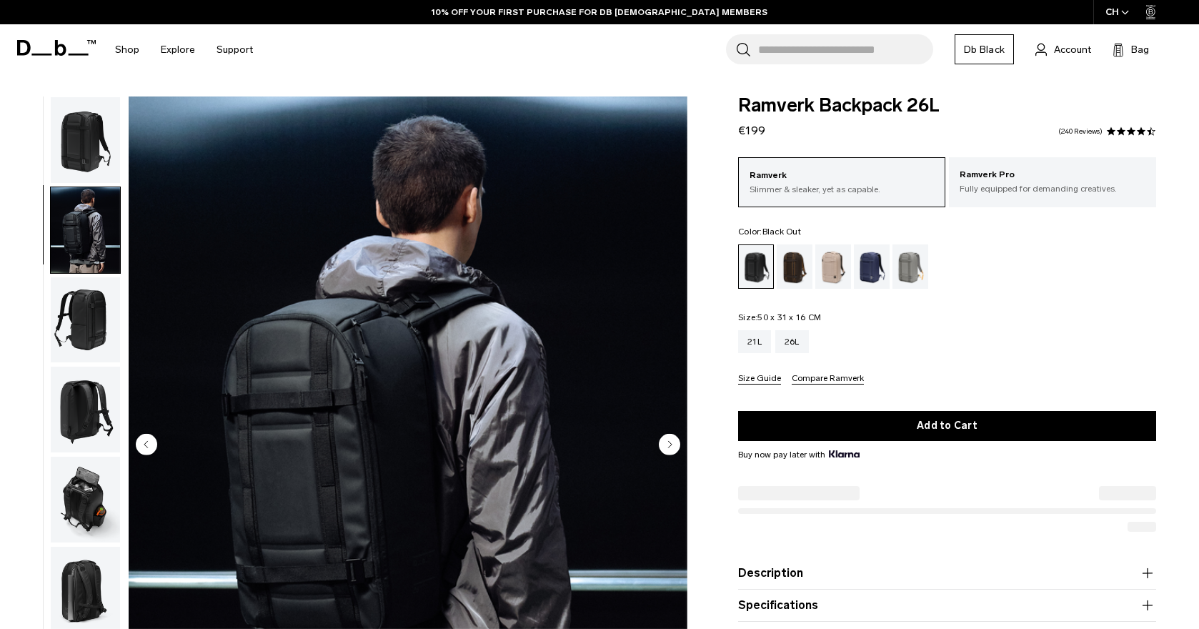
scroll to position [171, 0]
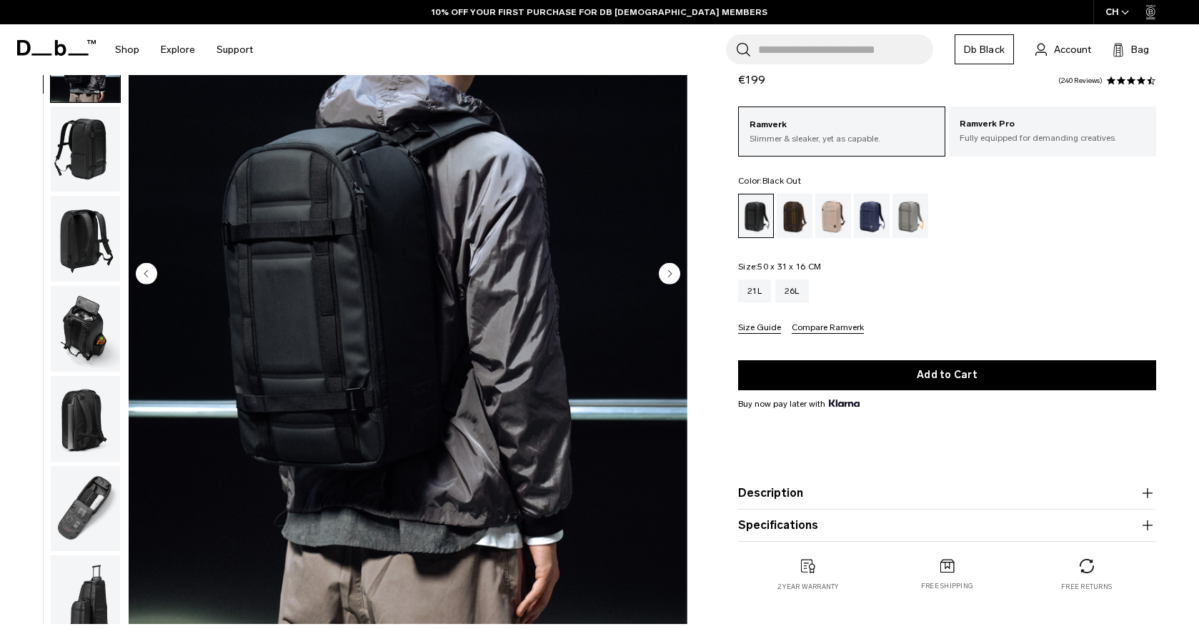
click at [671, 271] on circle "Next slide" at bounding box center [669, 272] width 21 height 21
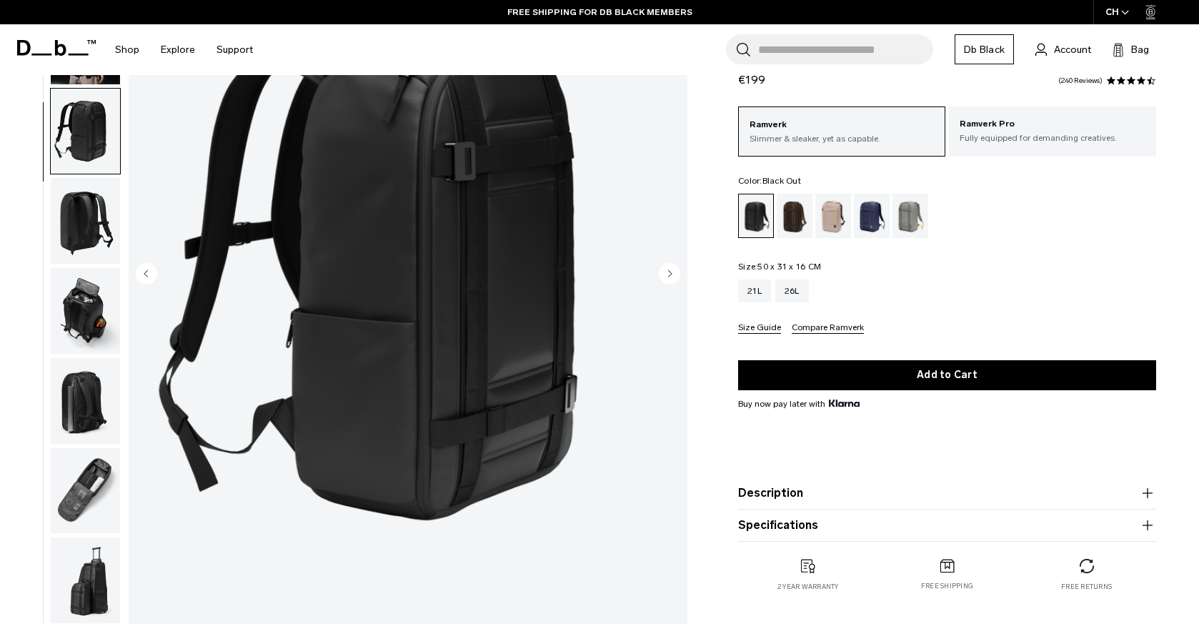
scroll to position [0, 0]
click at [671, 271] on circle "Next slide" at bounding box center [669, 272] width 21 height 21
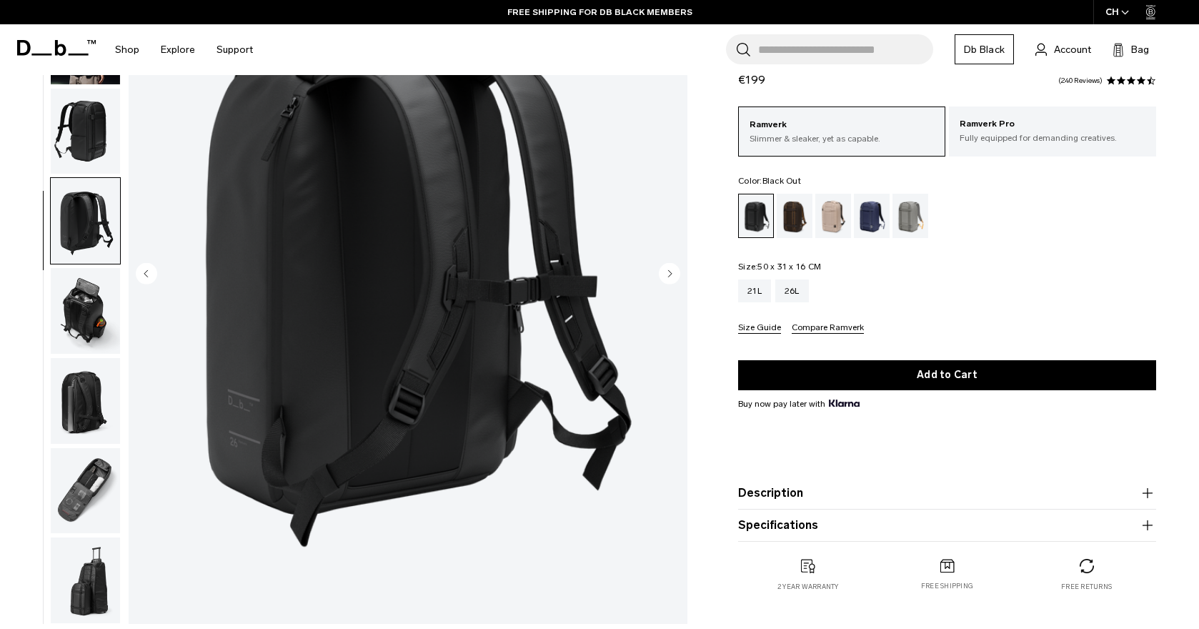
click at [671, 271] on circle "Next slide" at bounding box center [669, 272] width 21 height 21
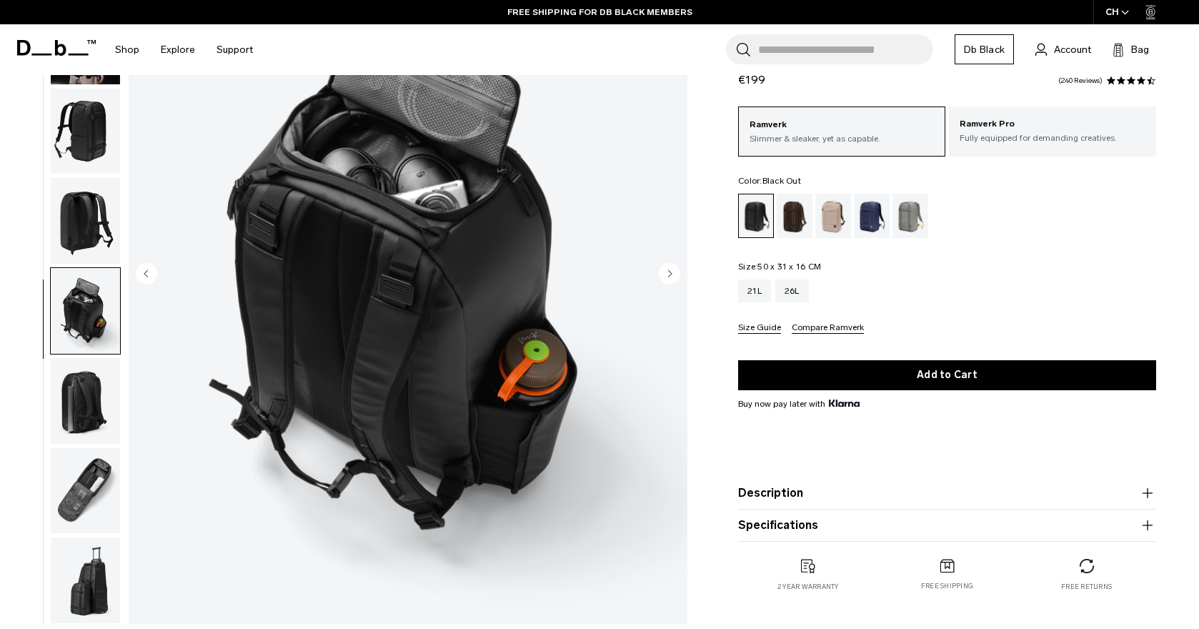
click at [671, 271] on circle "Next slide" at bounding box center [669, 272] width 21 height 21
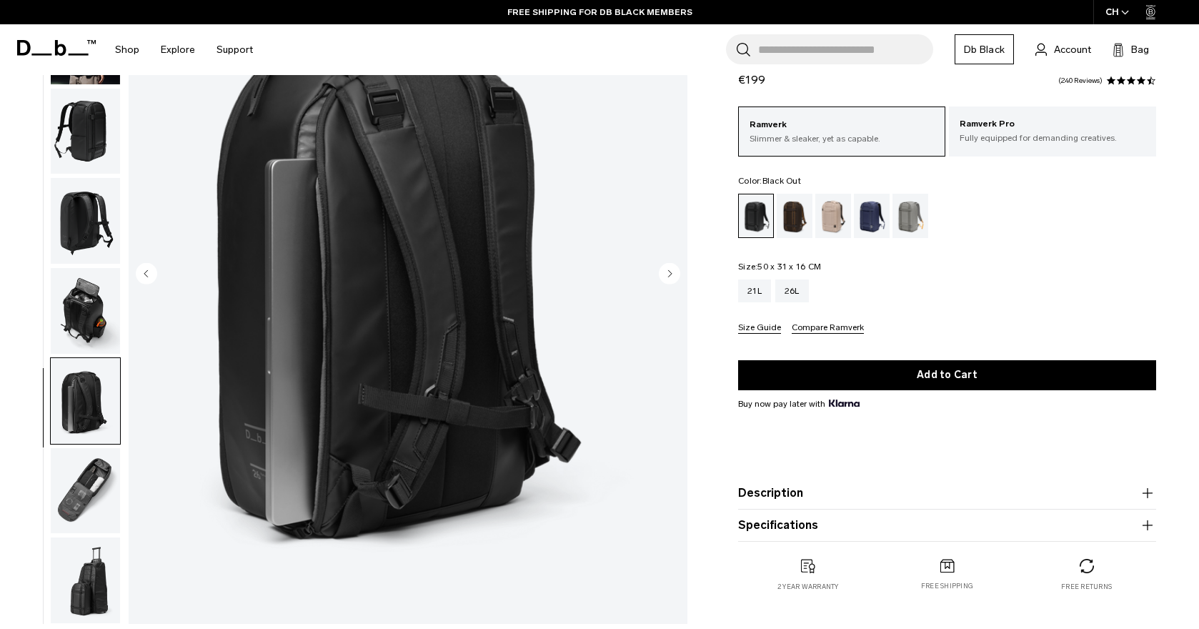
click at [671, 271] on circle "Next slide" at bounding box center [669, 272] width 21 height 21
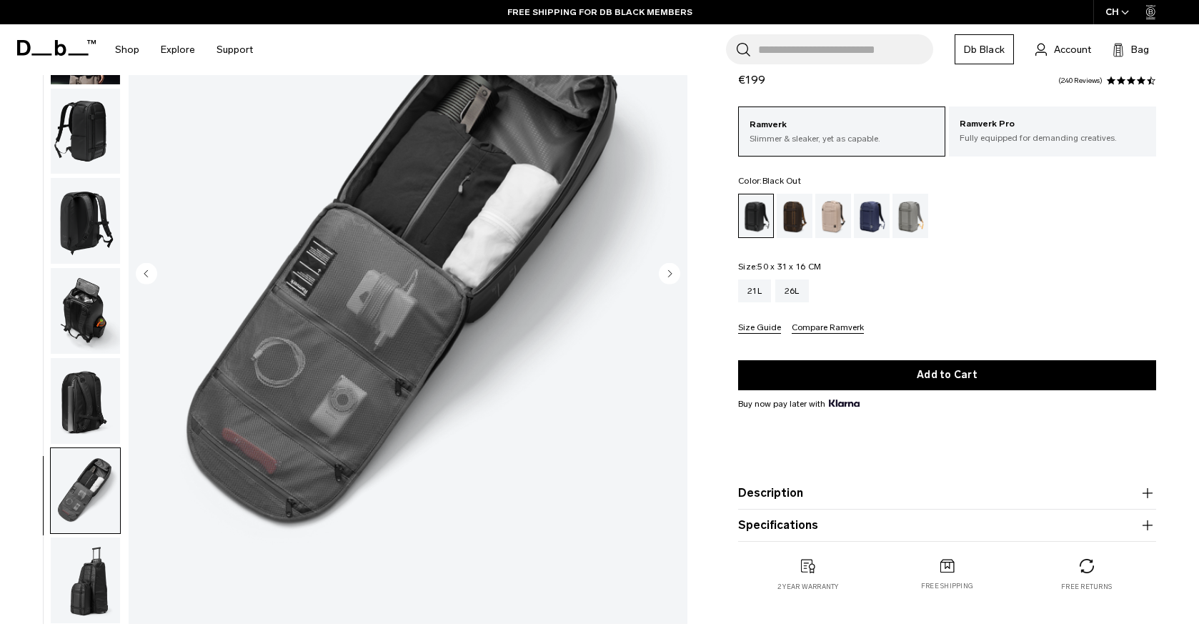
click at [671, 271] on circle "Next slide" at bounding box center [669, 272] width 21 height 21
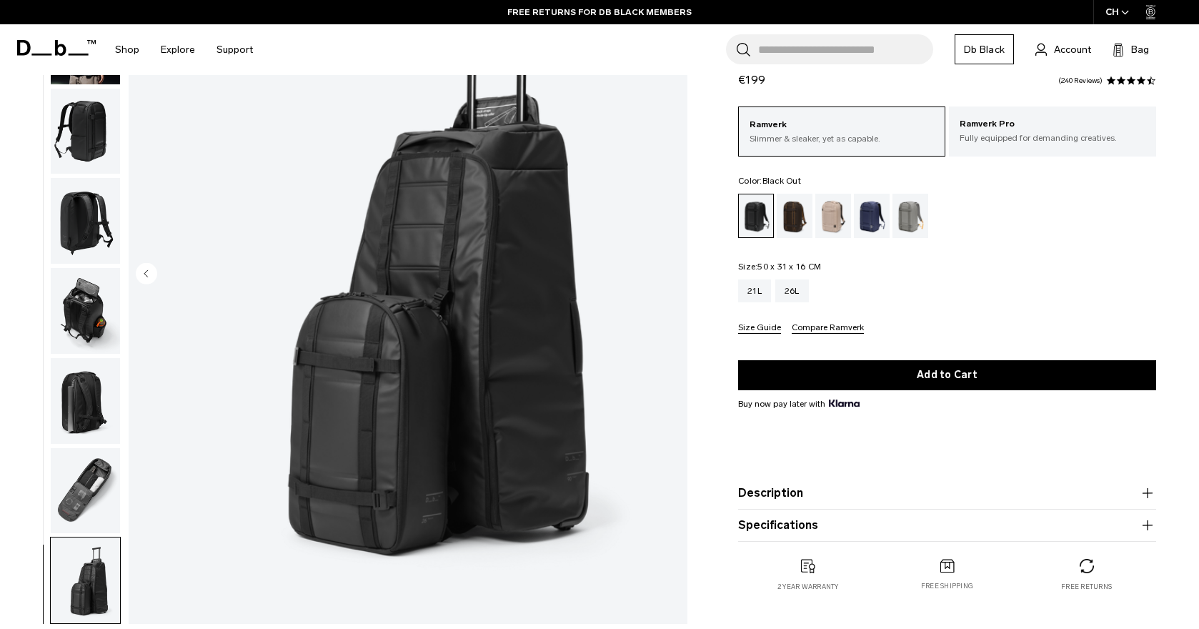
click at [671, 271] on img "8 / 8" at bounding box center [408, 275] width 559 height 698
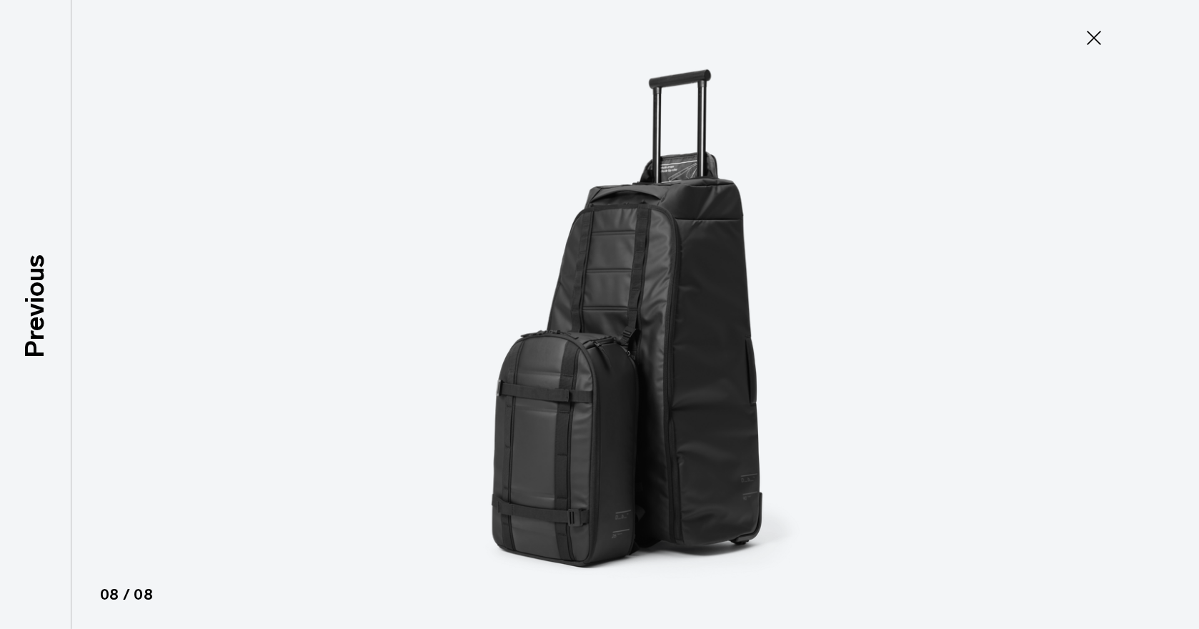
click at [1092, 40] on icon at bounding box center [1094, 38] width 14 height 14
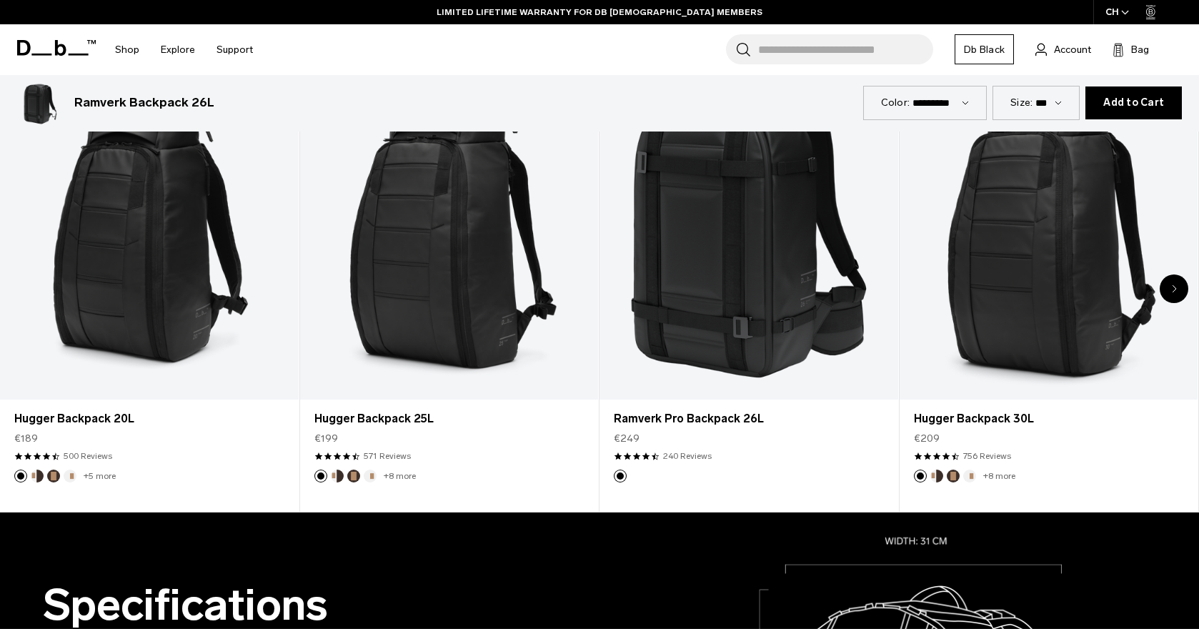
scroll to position [721, 0]
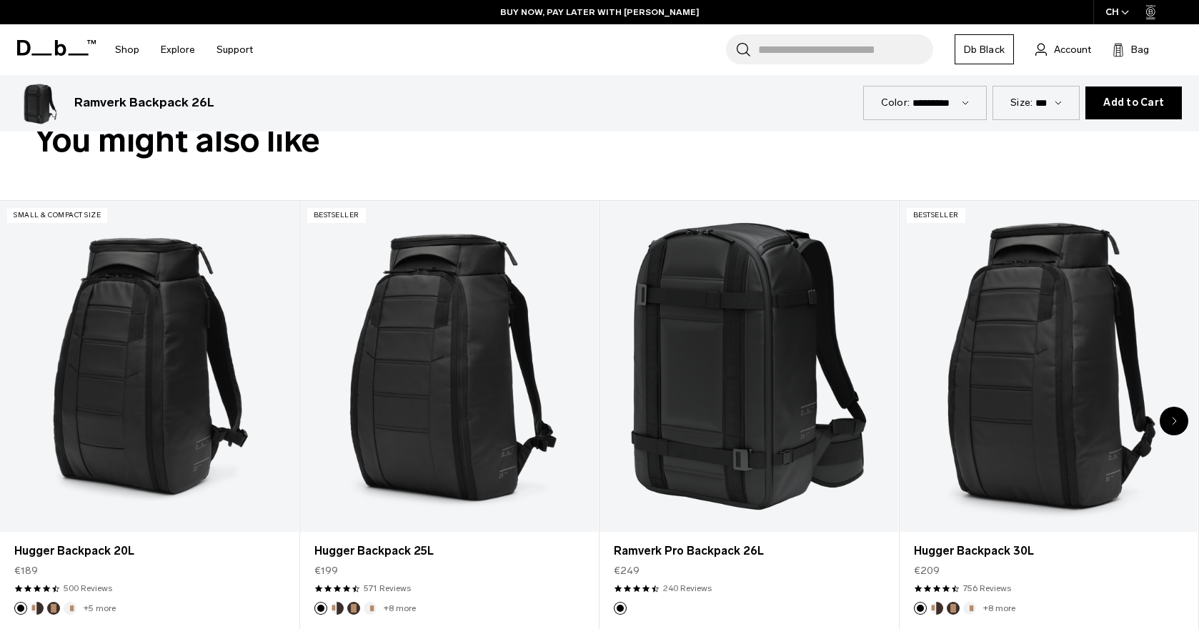
click at [1180, 419] on div "Next slide" at bounding box center [1174, 421] width 29 height 29
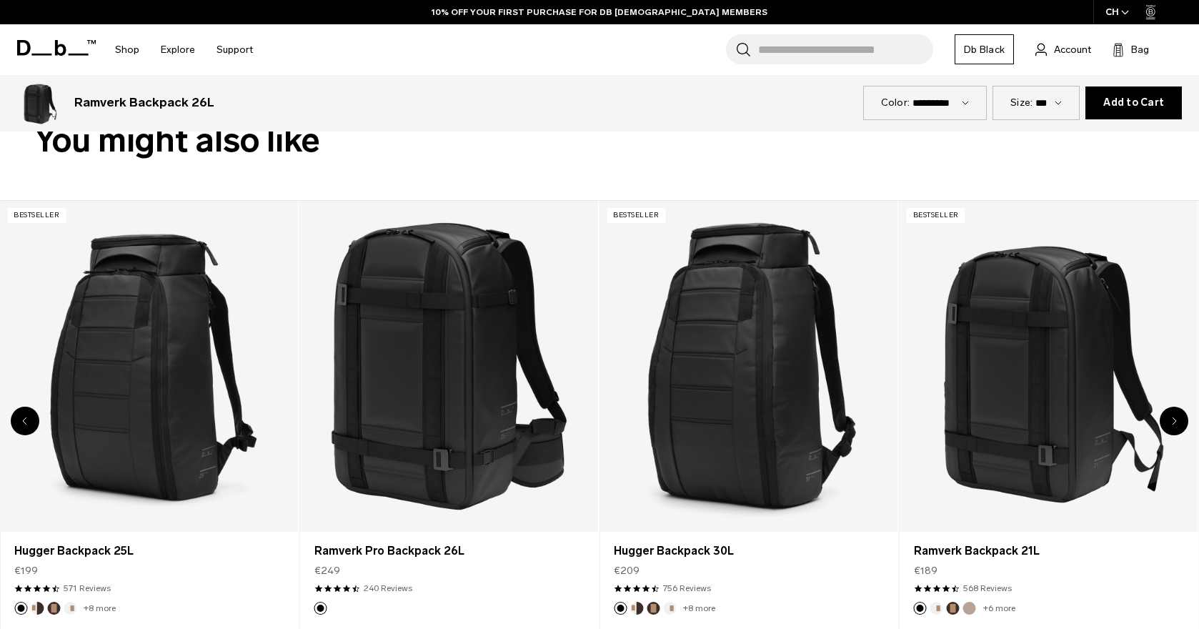
click at [1175, 419] on icon "Next slide" at bounding box center [1174, 421] width 4 height 6
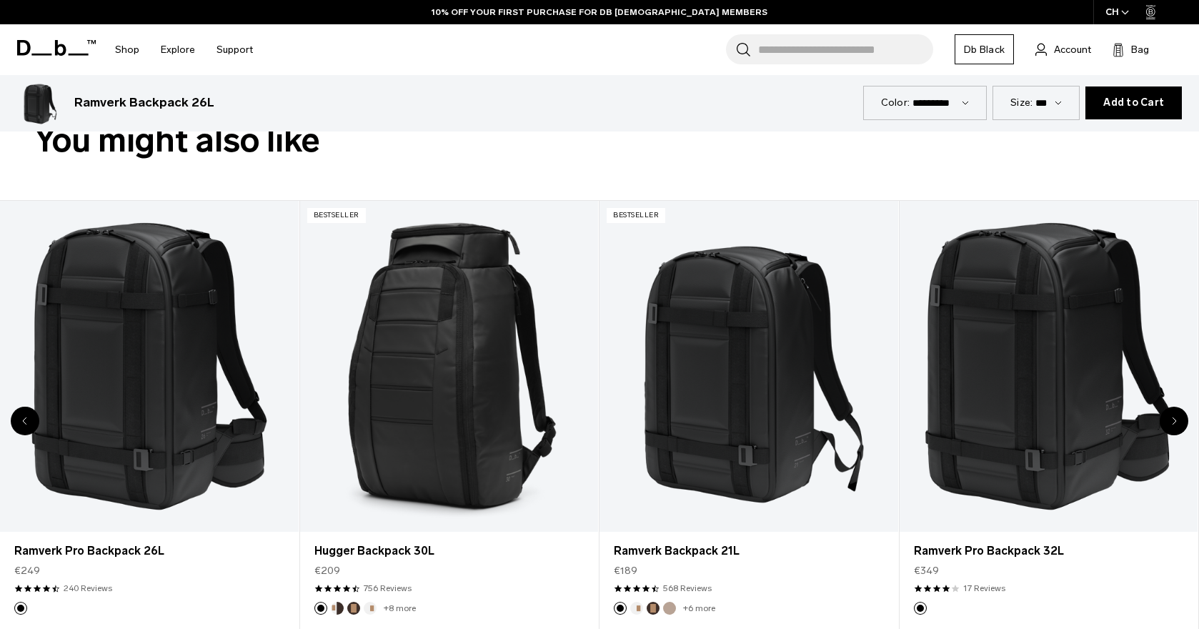
click at [1175, 419] on icon "Next slide" at bounding box center [1174, 421] width 4 height 6
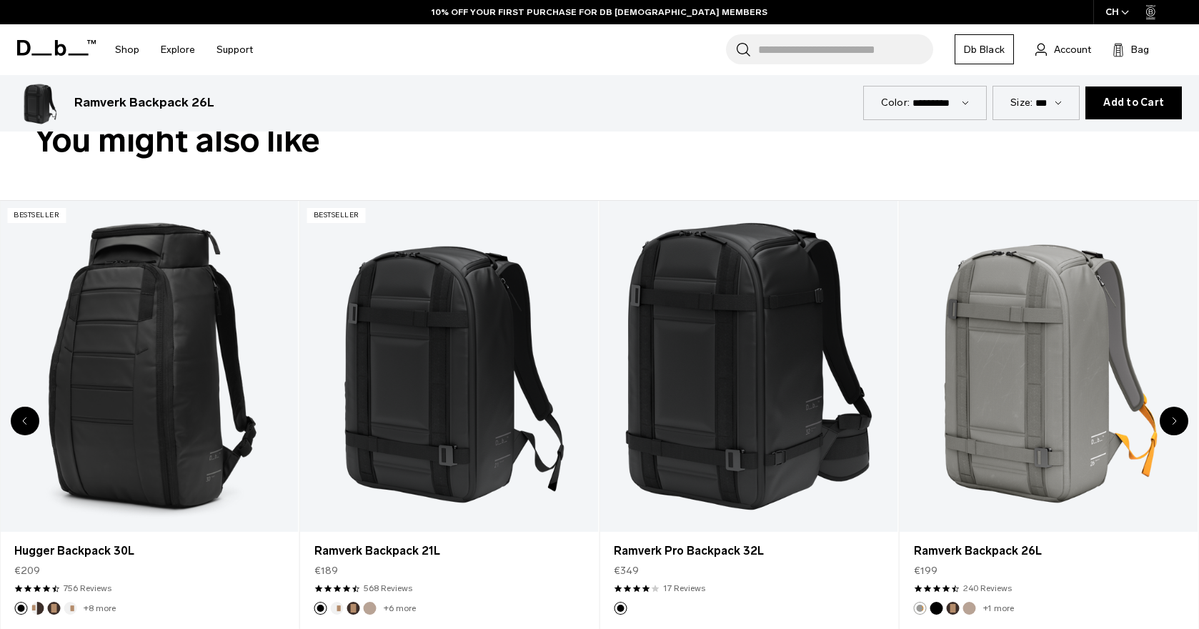
click at [1175, 419] on icon "Next slide" at bounding box center [1174, 421] width 4 height 6
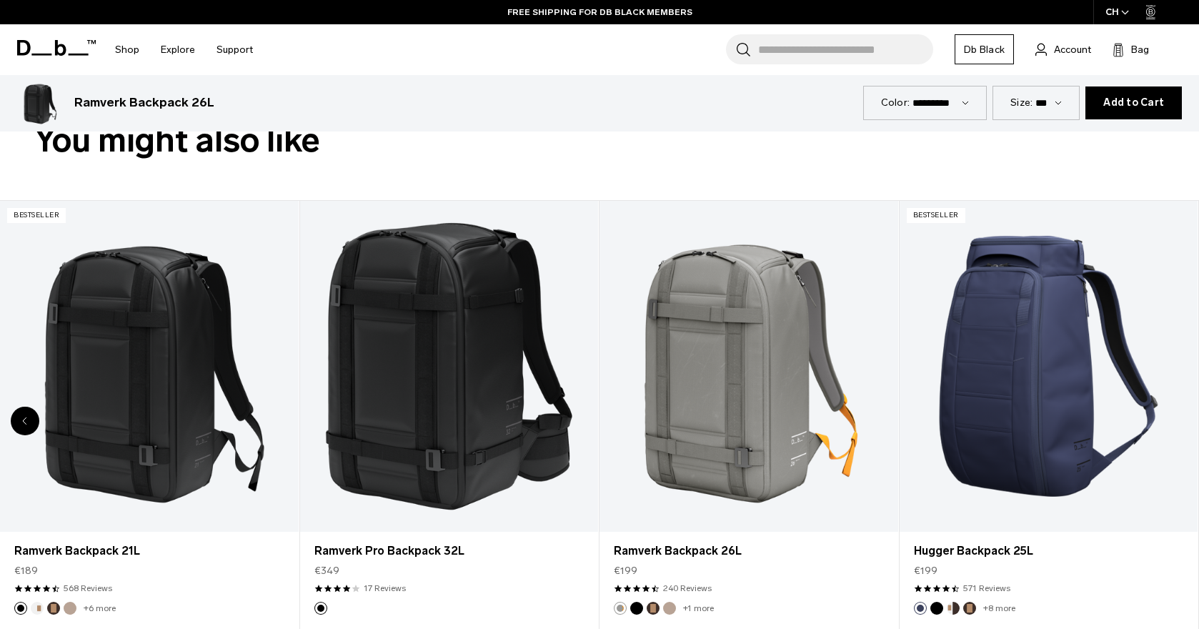
click at [1175, 419] on div "8 / 8" at bounding box center [1049, 367] width 299 height 332
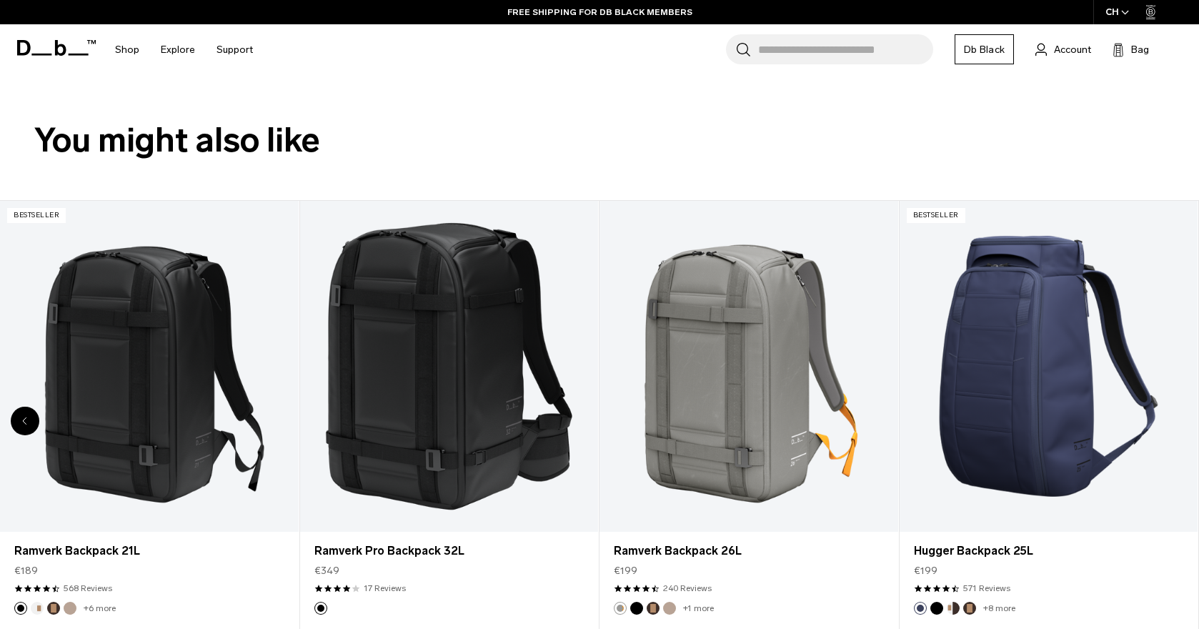
scroll to position [0, 0]
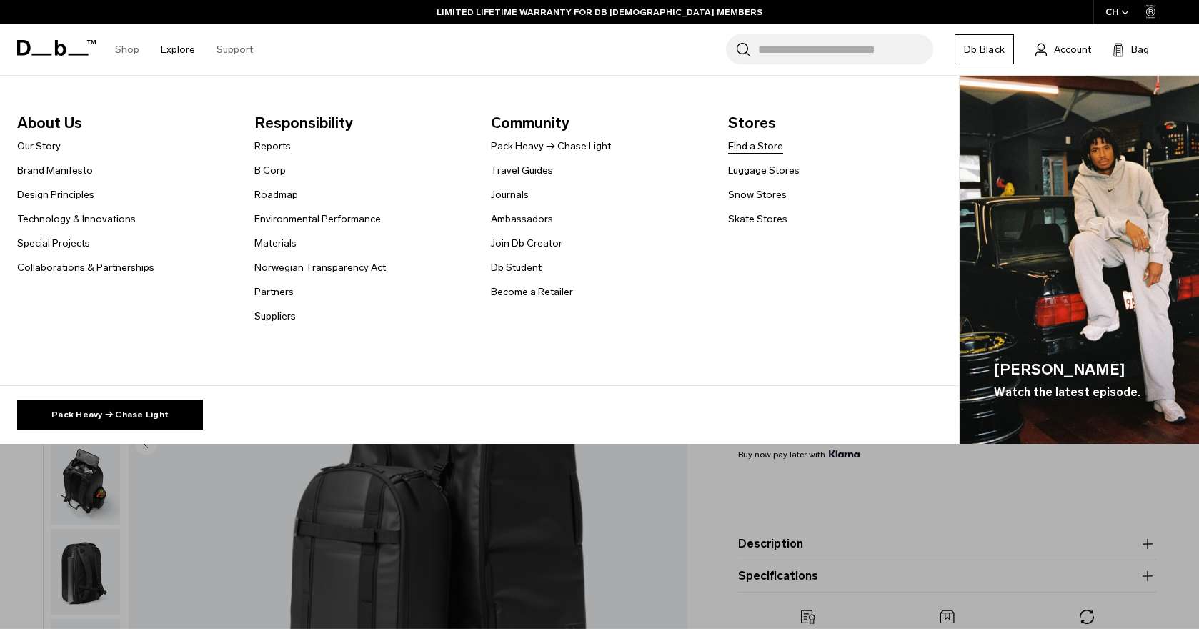
click at [759, 149] on link "Find a Store" at bounding box center [755, 146] width 55 height 15
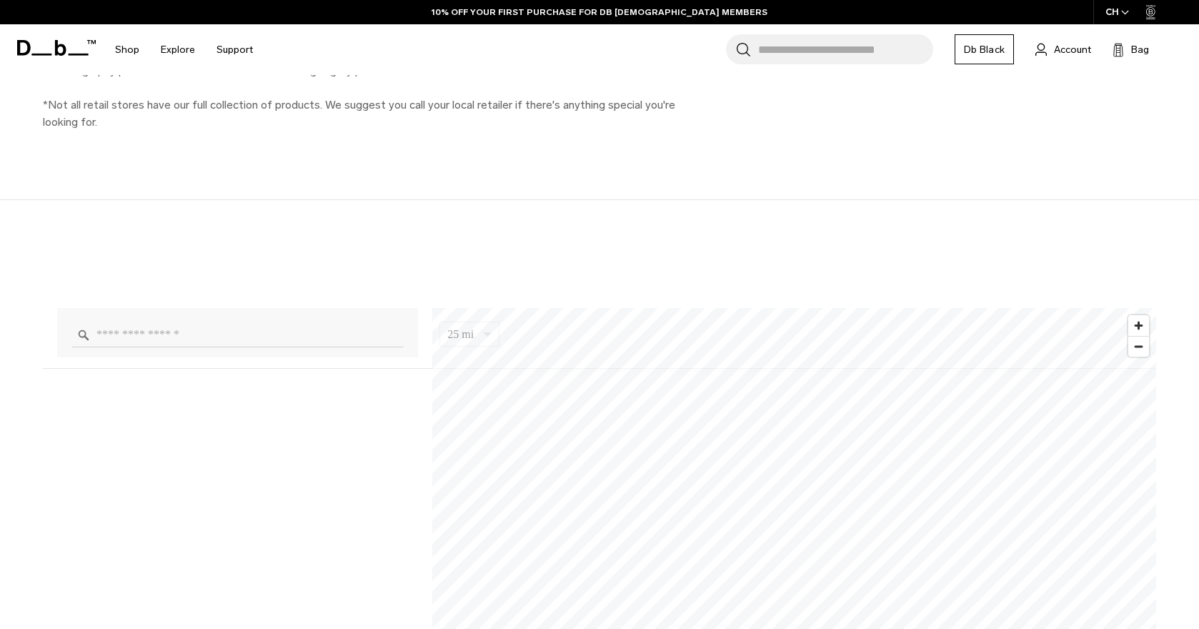
click at [152, 329] on input "Enter a location" at bounding box center [237, 334] width 332 height 25
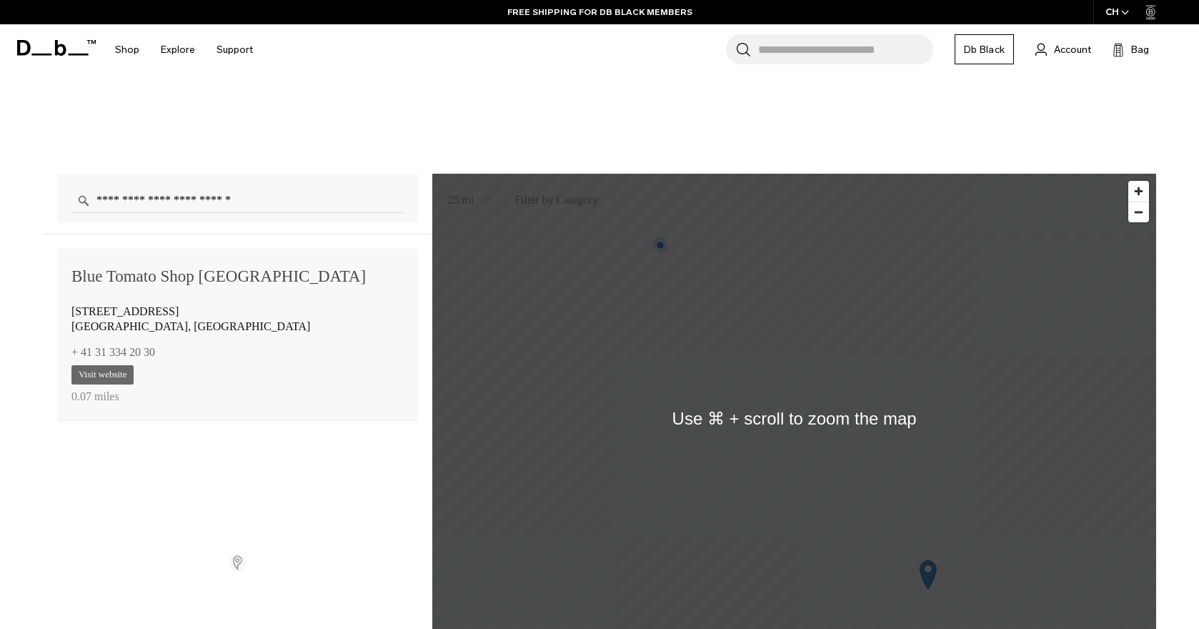
scroll to position [968, 0]
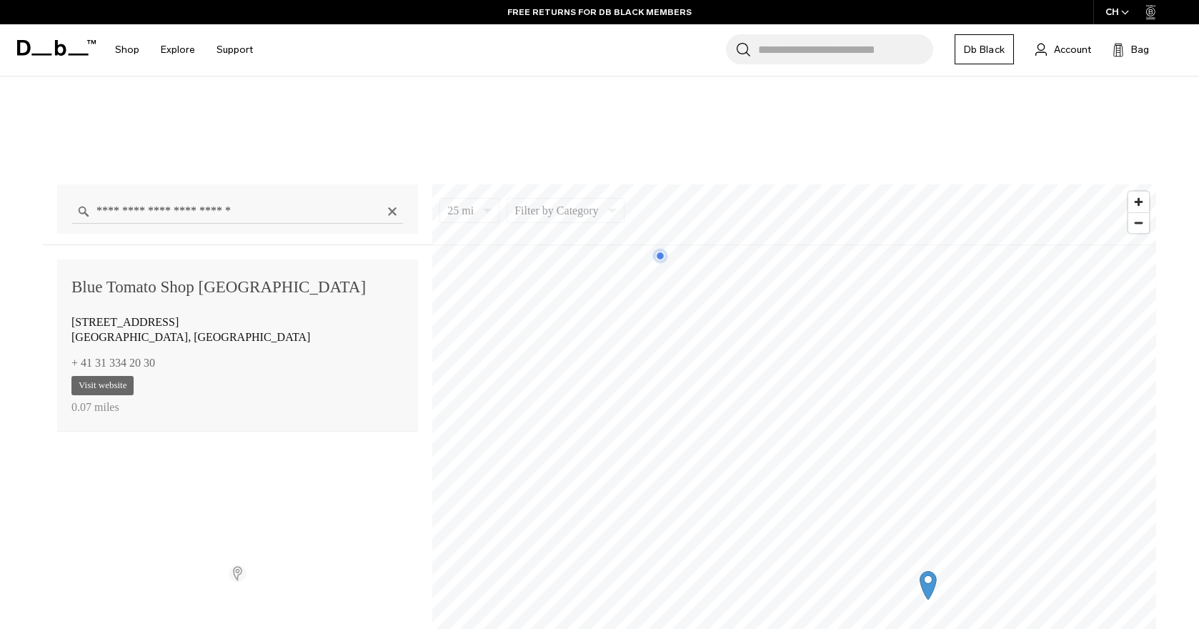
click at [291, 209] on input "**********" at bounding box center [237, 211] width 332 height 25
click at [297, 219] on input "**********" at bounding box center [237, 211] width 332 height 25
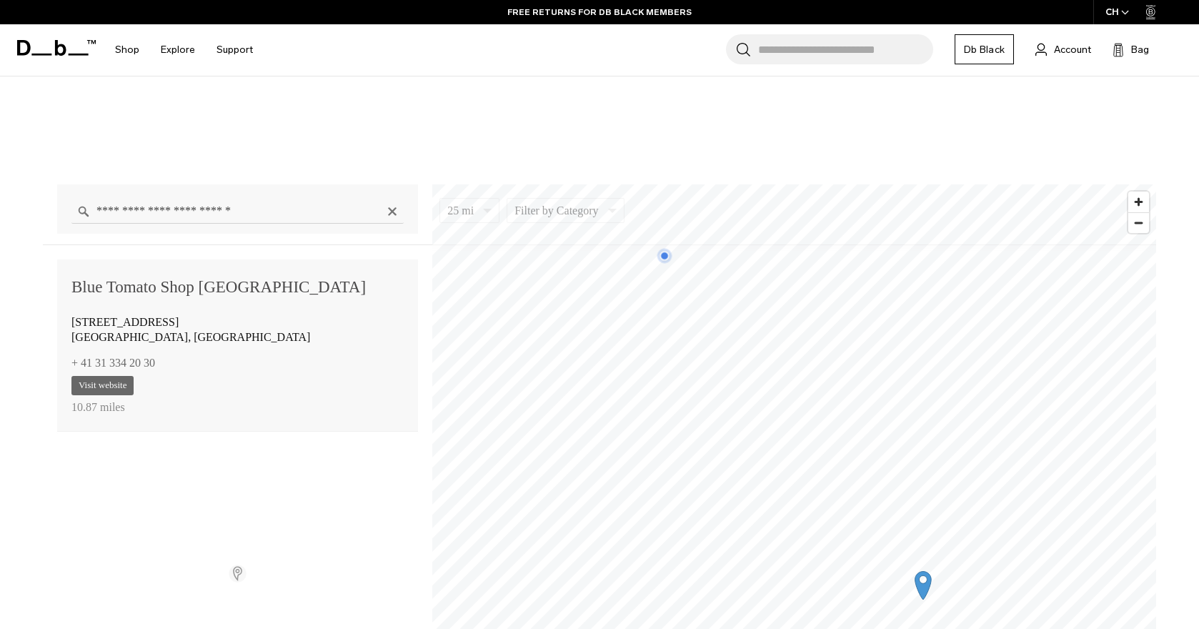
click at [297, 219] on input "**********" at bounding box center [237, 211] width 332 height 25
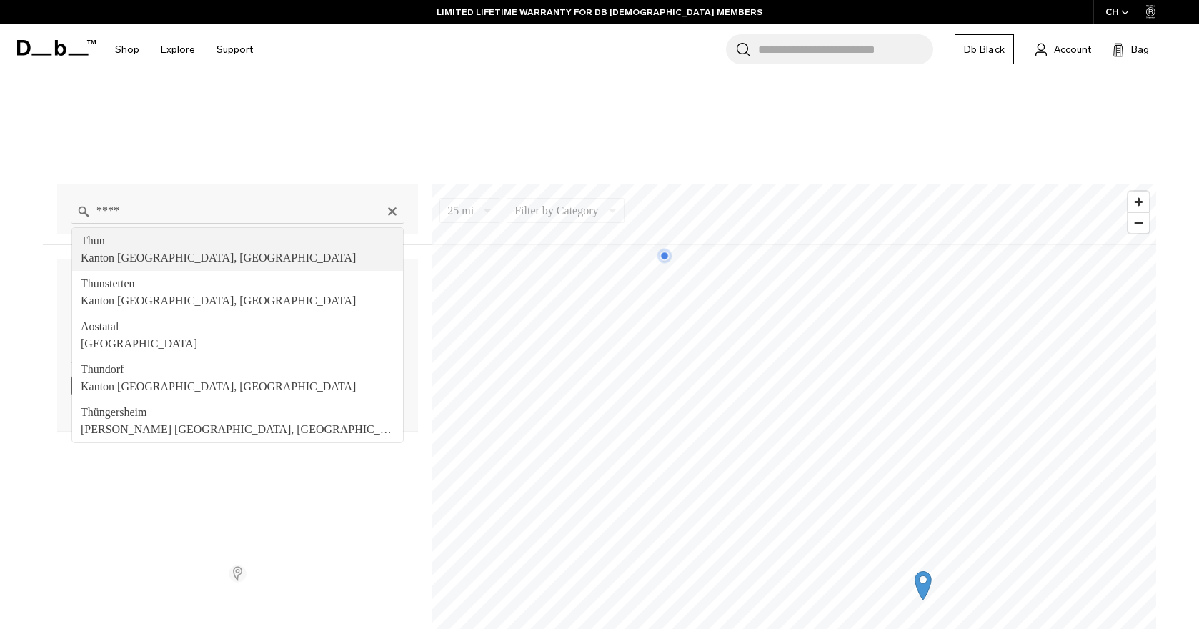
type input "**********"
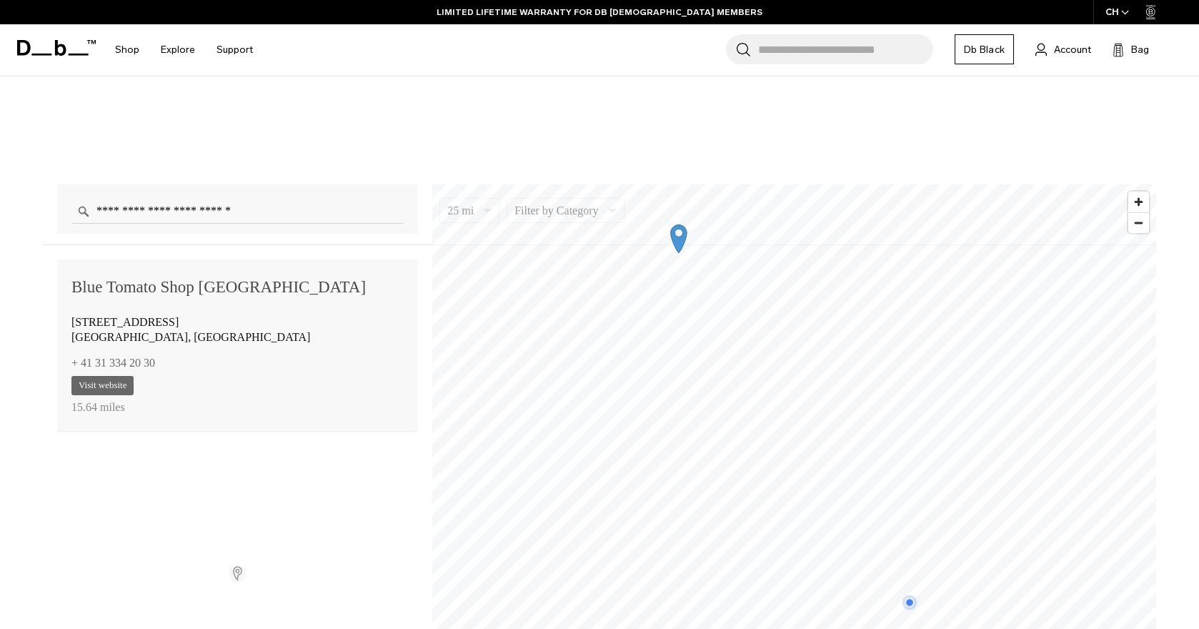
click at [679, 239] on icon "Map marker" at bounding box center [679, 239] width 16 height 28
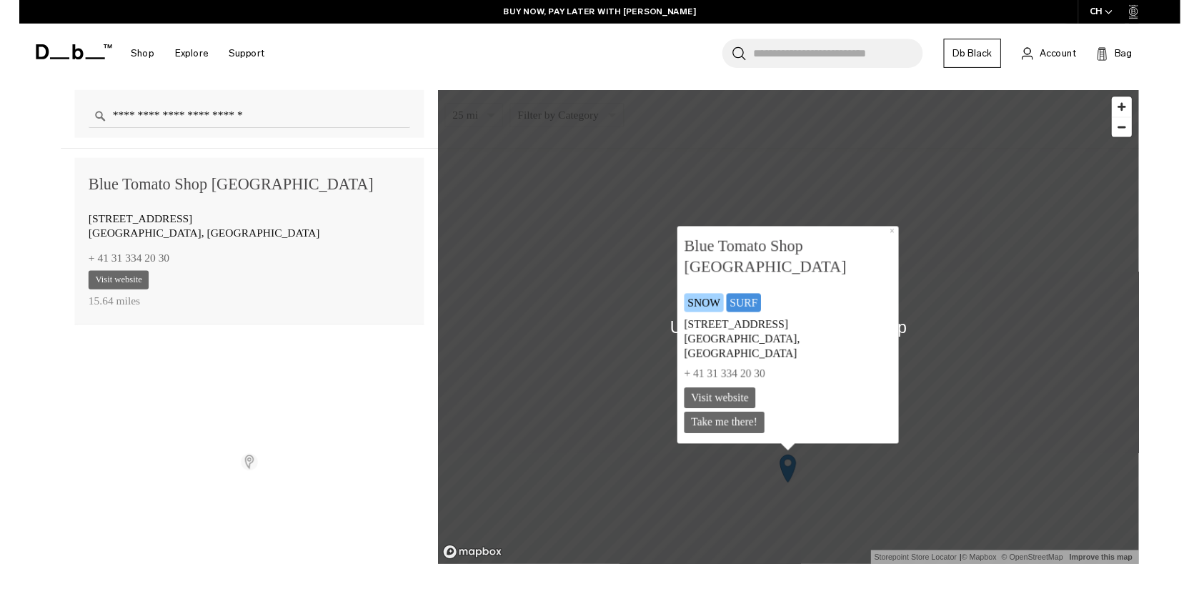
scroll to position [1060, 0]
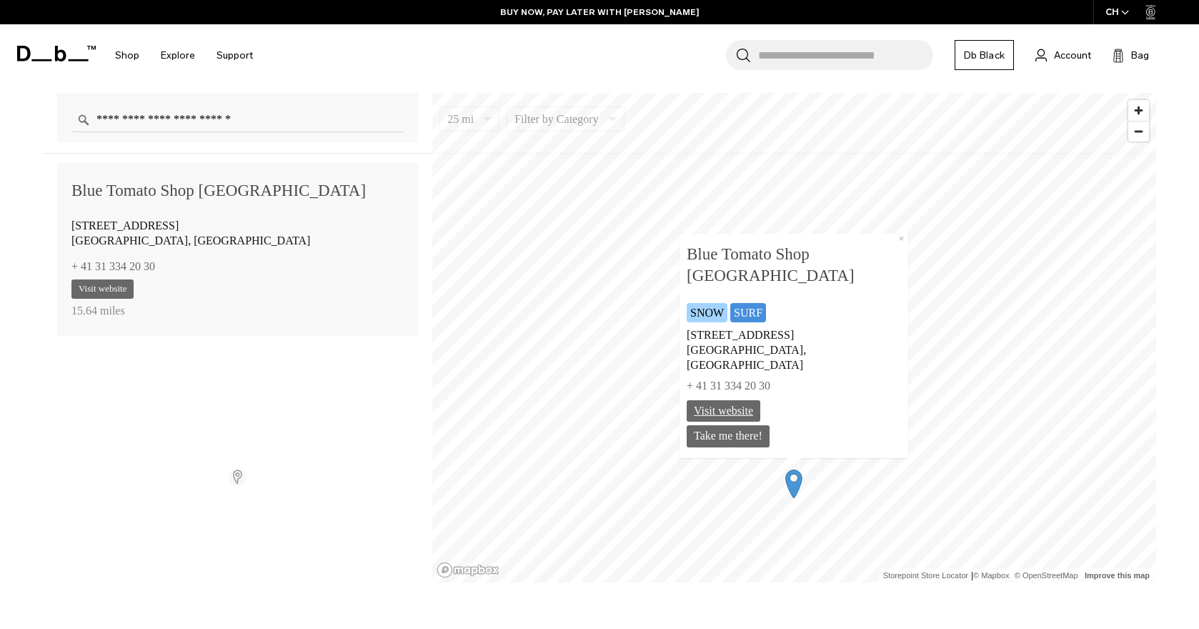
click at [759, 415] on link "Visit website" at bounding box center [724, 410] width 74 height 22
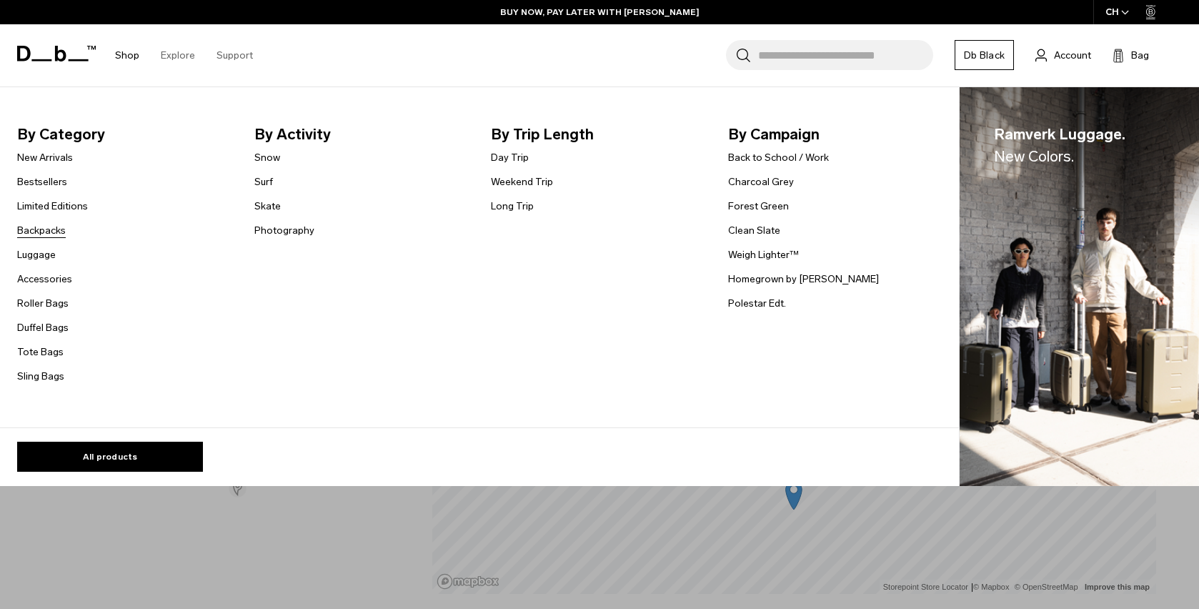
click at [49, 233] on link "Backpacks" at bounding box center [41, 230] width 49 height 15
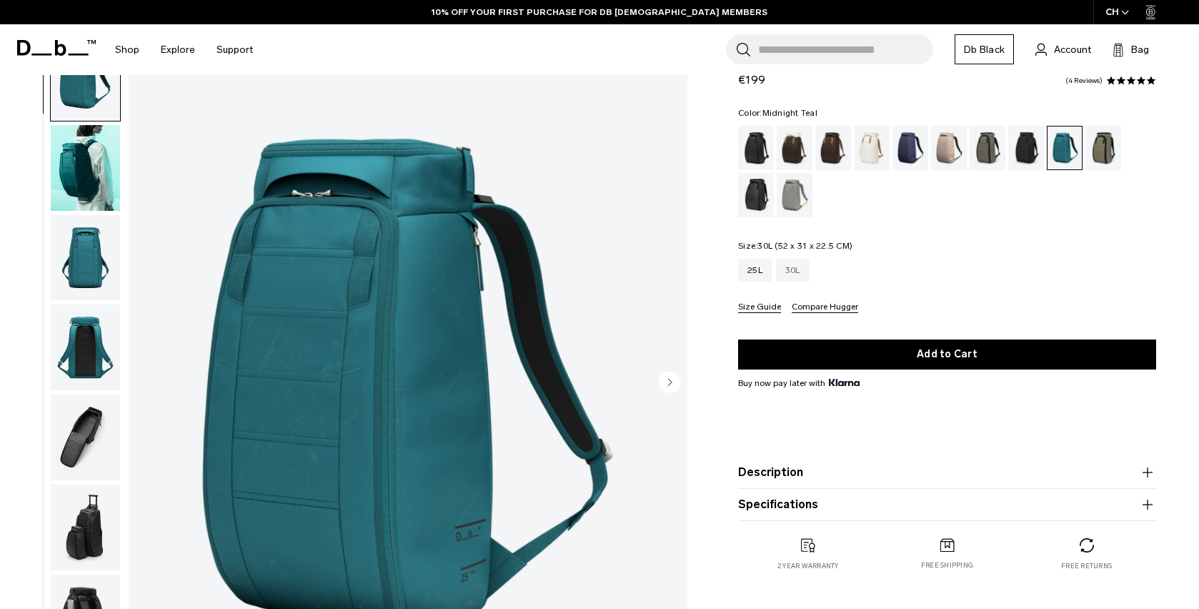
click at [783, 270] on div "30L" at bounding box center [793, 270] width 34 height 23
